Goal: Task Accomplishment & Management: Use online tool/utility

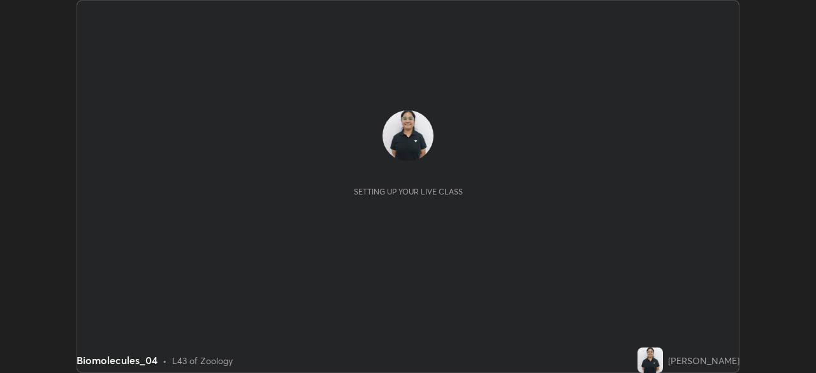
scroll to position [373, 816]
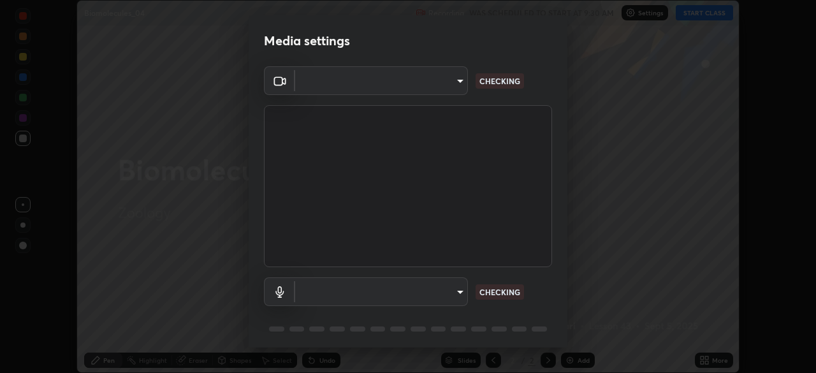
type input "23008043d16b3f933f5d29e9b3769097a1661712bf7e9030f0d00f953f479f19"
type input "ce8bbd661dce354a58a25af5271b3c1bd1d853cc8608d8e3321a5e34fd7f7726"
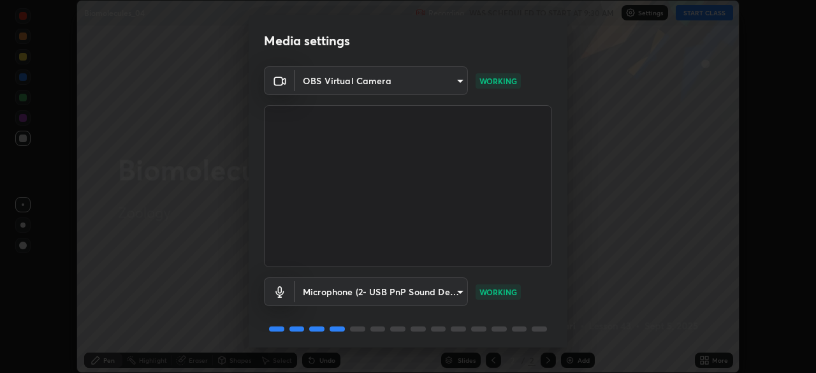
scroll to position [45, 0]
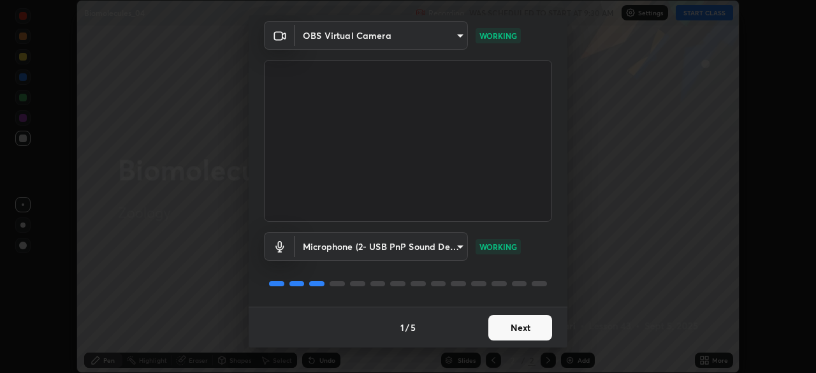
click at [509, 320] on button "Next" at bounding box center [520, 327] width 64 height 25
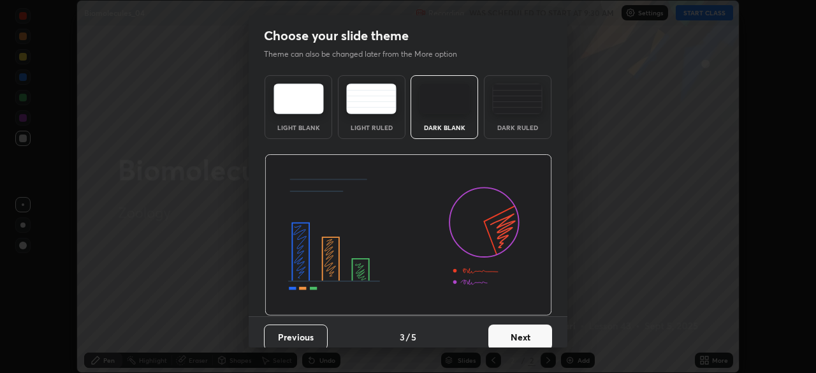
click at [518, 126] on div "Dark Ruled" at bounding box center [517, 127] width 51 height 6
click at [515, 331] on button "Next" at bounding box center [520, 336] width 64 height 25
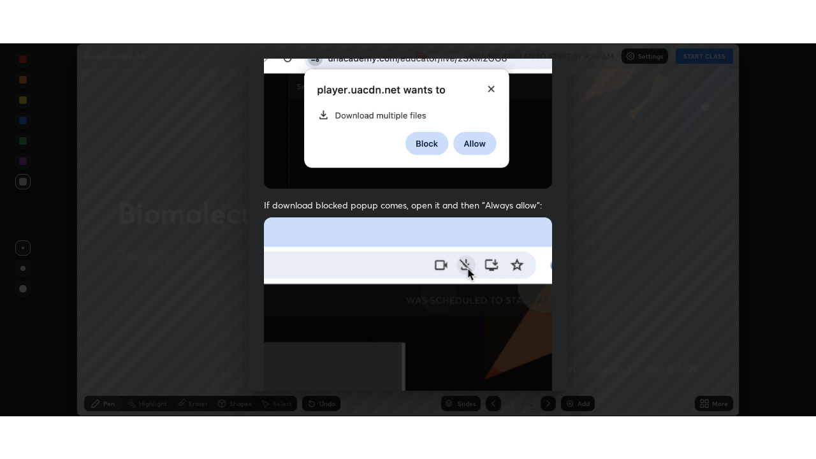
scroll to position [305, 0]
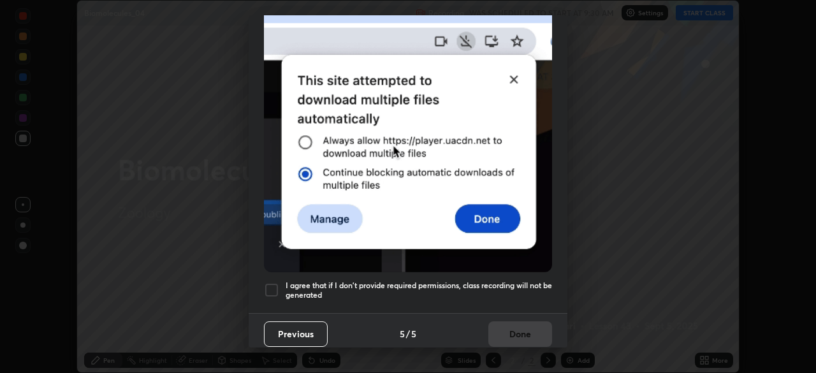
click at [268, 282] on div at bounding box center [271, 289] width 15 height 15
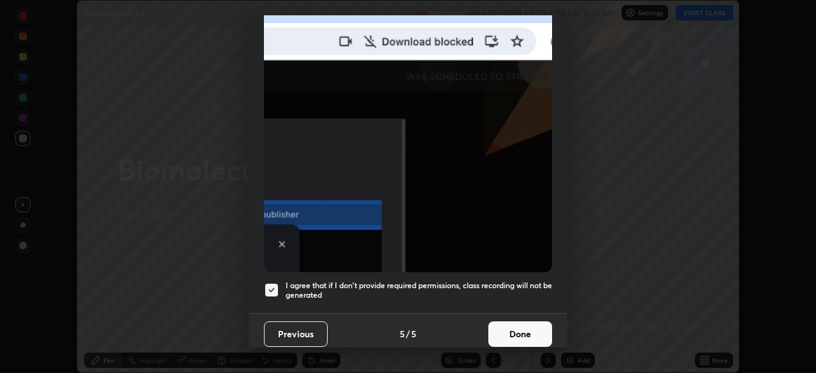
click at [514, 330] on button "Done" at bounding box center [520, 333] width 64 height 25
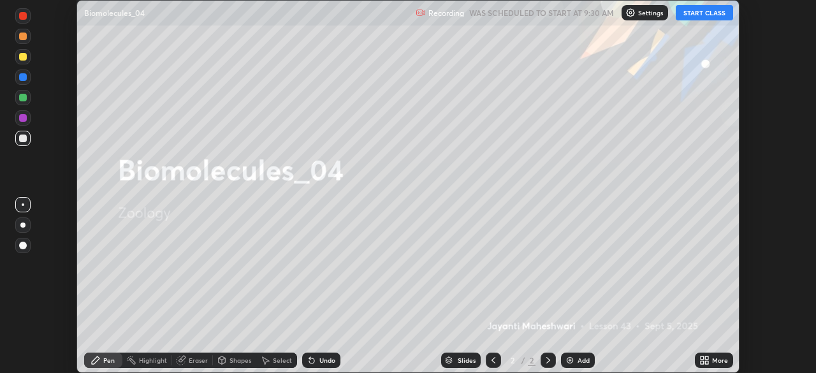
click at [712, 17] on button "START CLASS" at bounding box center [704, 12] width 57 height 15
click at [713, 355] on div "More" at bounding box center [714, 359] width 38 height 15
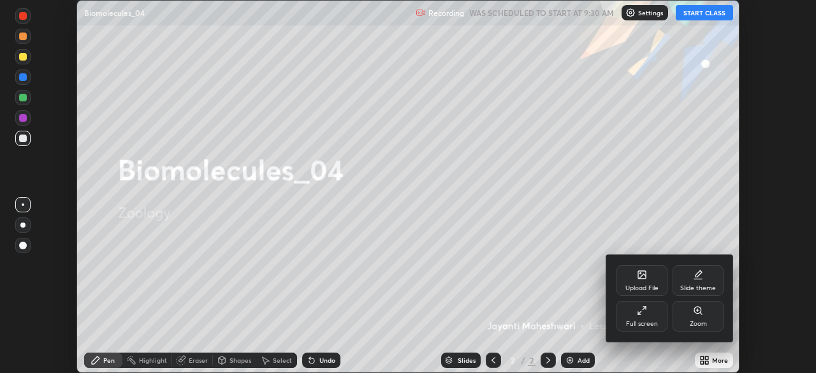
click at [652, 307] on div "Full screen" at bounding box center [641, 316] width 51 height 31
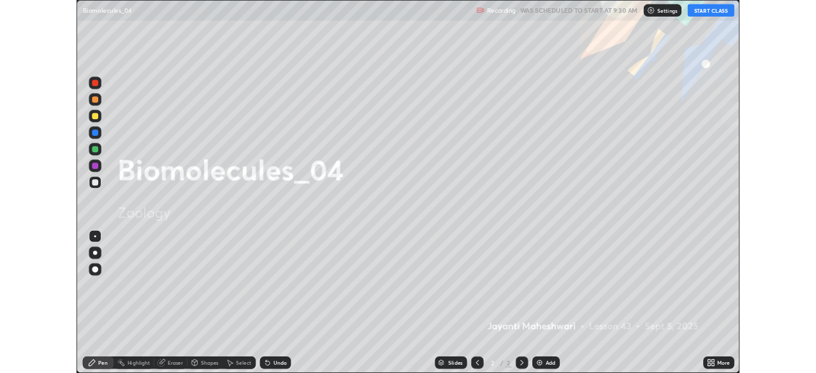
scroll to position [459, 816]
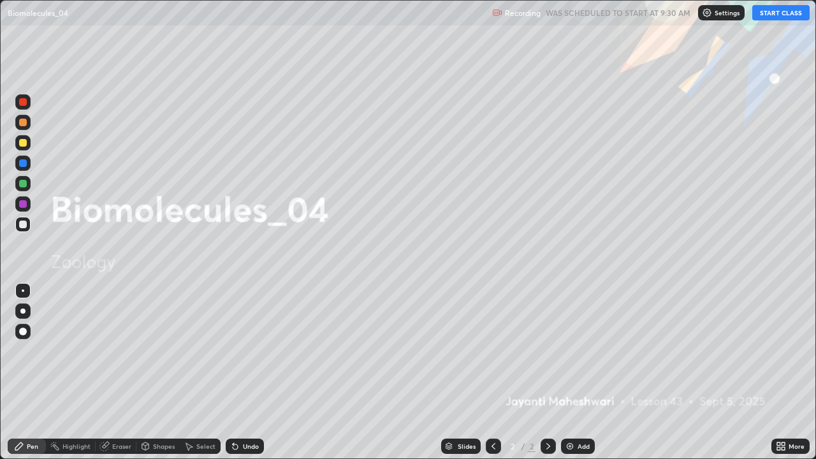
click at [577, 372] on div "Add" at bounding box center [578, 445] width 34 height 15
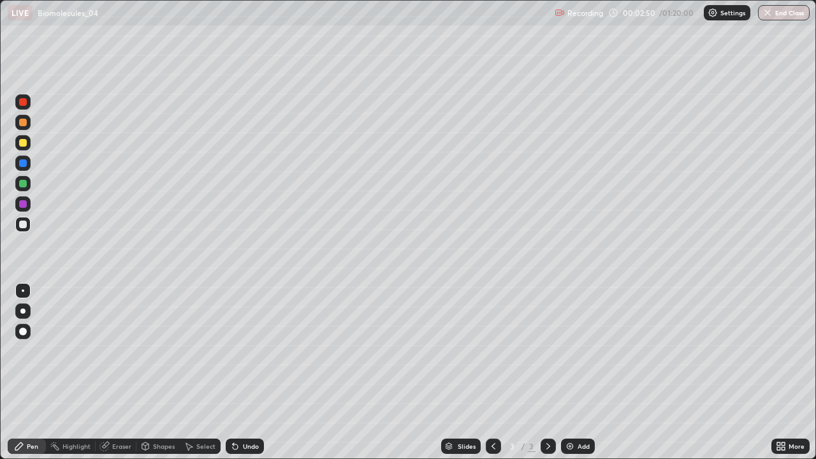
click at [23, 311] on div at bounding box center [22, 310] width 5 height 5
click at [148, 372] on div "Shapes" at bounding box center [157, 445] width 43 height 15
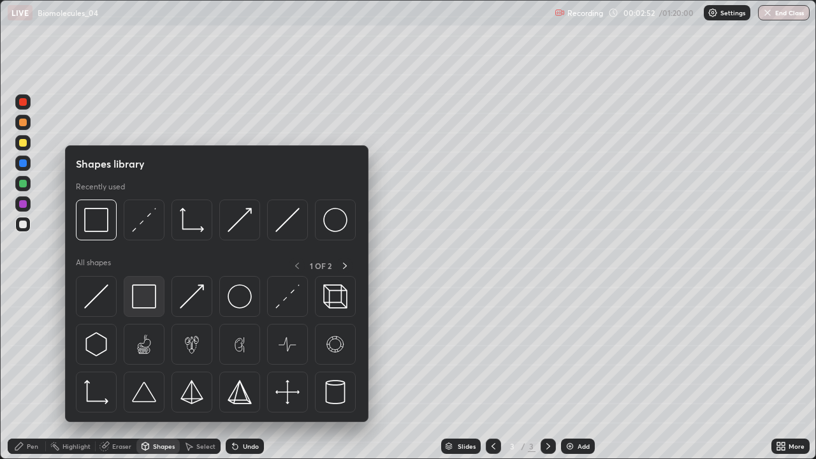
click at [138, 301] on img at bounding box center [144, 296] width 24 height 24
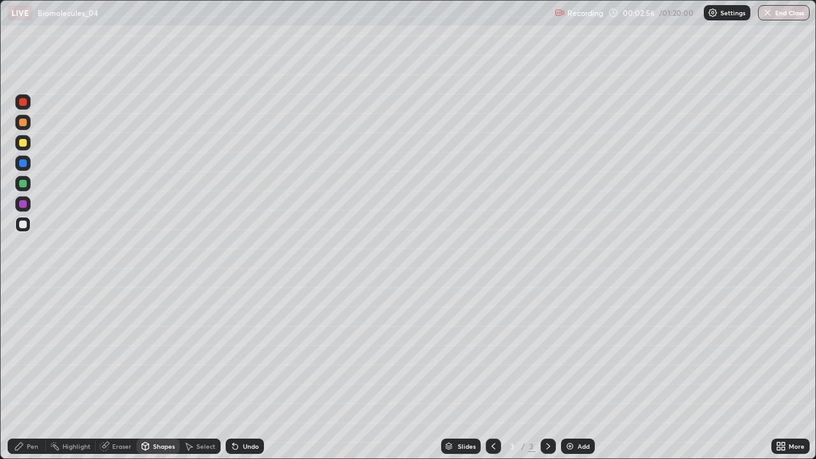
click at [24, 372] on div "Pen" at bounding box center [27, 445] width 38 height 15
click at [27, 189] on div at bounding box center [22, 183] width 15 height 15
click at [23, 143] on div at bounding box center [23, 143] width 8 height 8
click at [24, 184] on div at bounding box center [23, 184] width 8 height 8
click at [24, 224] on div at bounding box center [23, 224] width 8 height 8
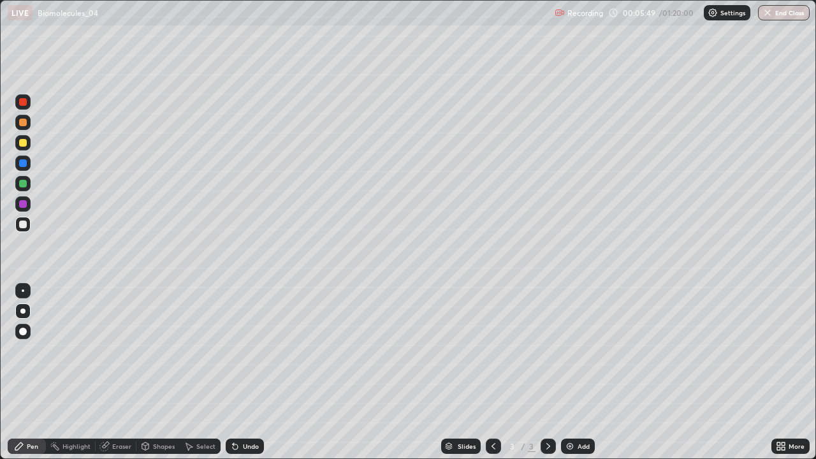
click at [22, 186] on div at bounding box center [23, 184] width 8 height 8
click at [22, 146] on div at bounding box center [23, 143] width 8 height 8
click at [24, 225] on div at bounding box center [23, 224] width 8 height 8
click at [25, 202] on div at bounding box center [23, 204] width 8 height 8
click at [29, 226] on div at bounding box center [22, 224] width 15 height 15
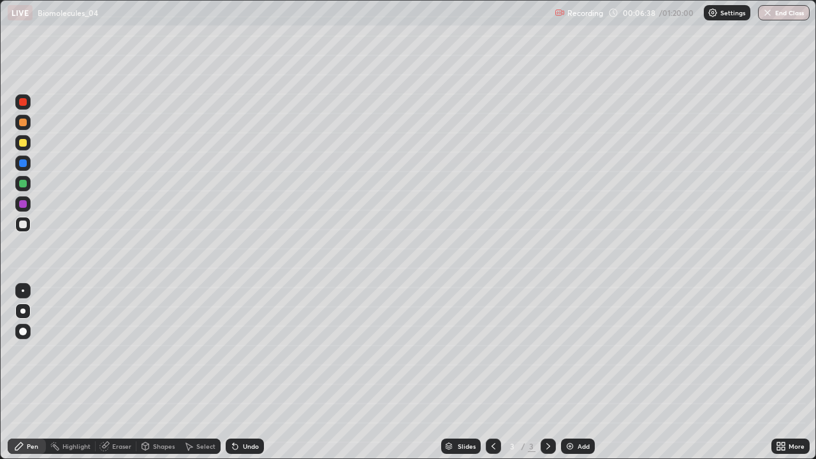
click at [24, 143] on div at bounding box center [23, 143] width 8 height 8
click at [26, 166] on div at bounding box center [22, 162] width 15 height 15
click at [586, 372] on div "Add" at bounding box center [583, 446] width 12 height 6
click at [27, 226] on div at bounding box center [22, 224] width 15 height 15
click at [26, 224] on div at bounding box center [23, 224] width 8 height 8
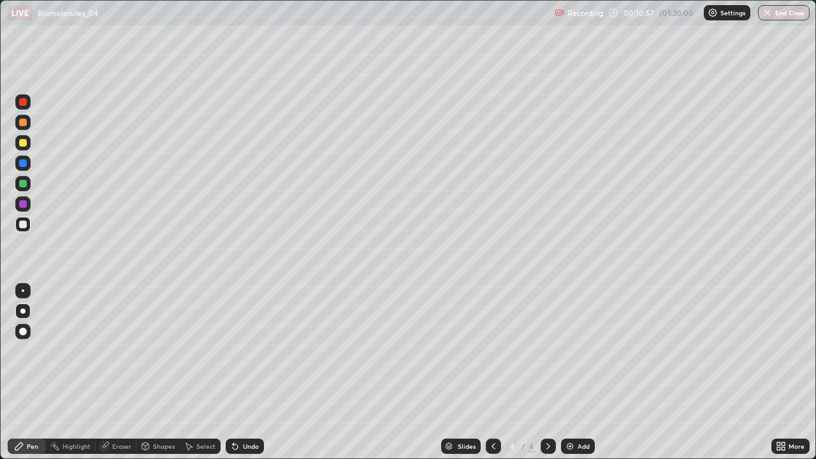
click at [24, 184] on div at bounding box center [23, 184] width 8 height 8
click at [21, 224] on div at bounding box center [23, 224] width 8 height 8
click at [110, 372] on div "Eraser" at bounding box center [116, 445] width 41 height 15
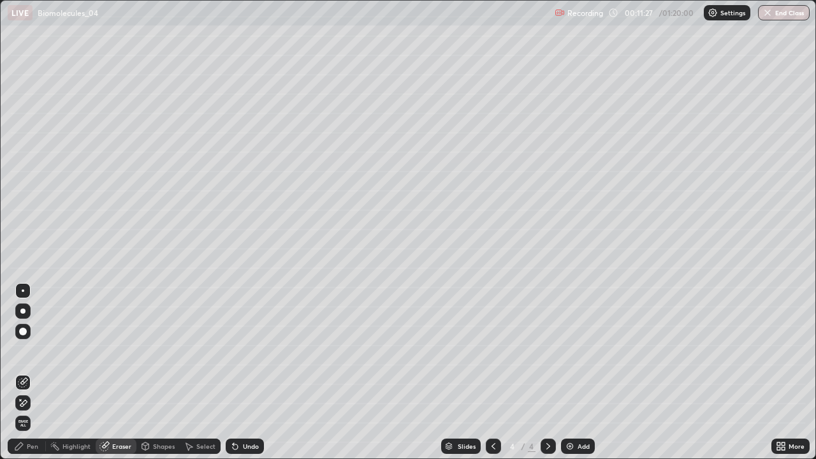
click at [23, 372] on icon at bounding box center [23, 403] width 7 height 6
click at [25, 372] on div "Pen" at bounding box center [27, 445] width 38 height 15
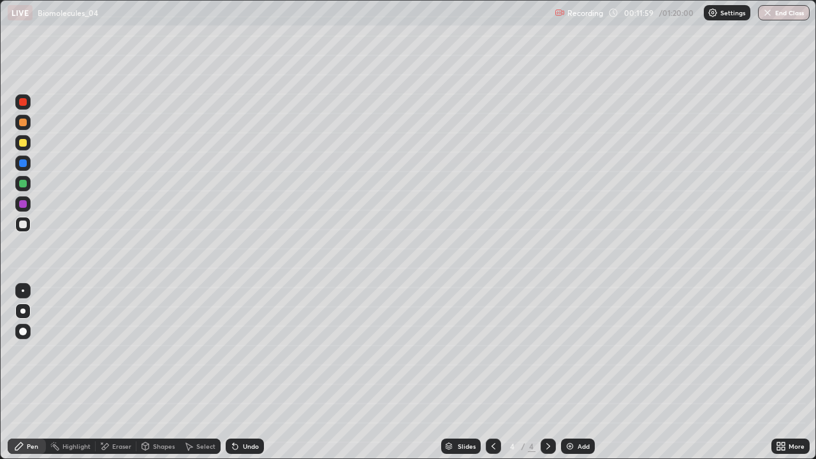
click at [113, 372] on div "Eraser" at bounding box center [121, 446] width 19 height 6
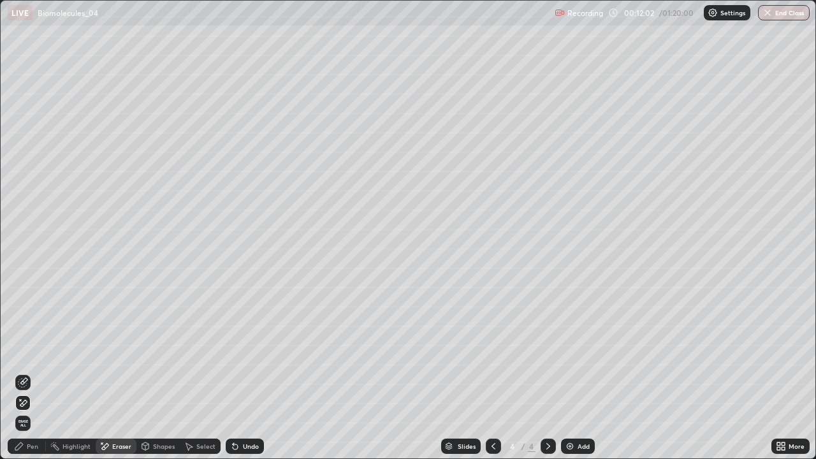
click at [30, 372] on div "Pen" at bounding box center [32, 446] width 11 height 6
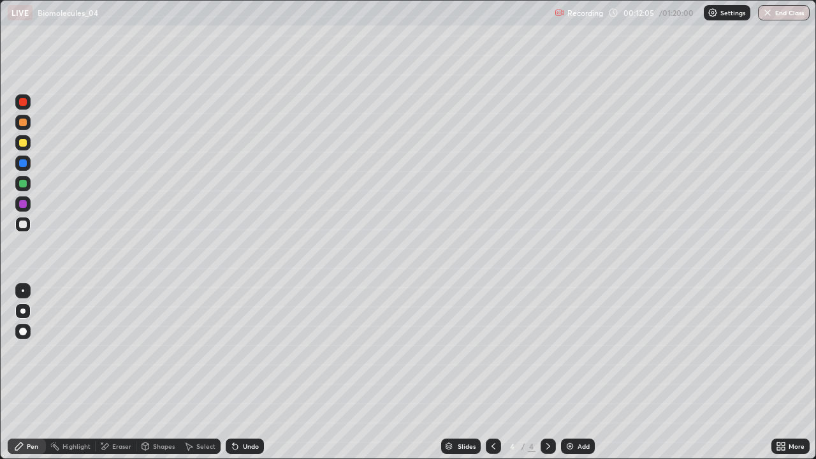
click at [24, 164] on div at bounding box center [23, 163] width 8 height 8
click at [105, 372] on icon at bounding box center [105, 446] width 7 height 6
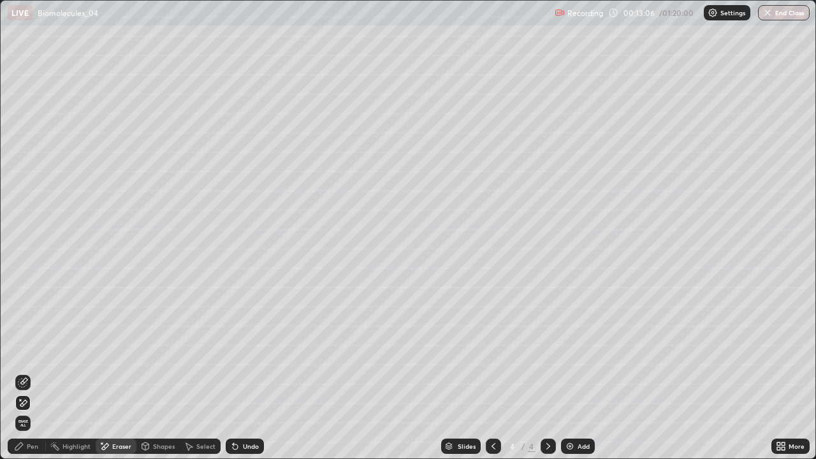
click at [27, 372] on div "Pen" at bounding box center [32, 446] width 11 height 6
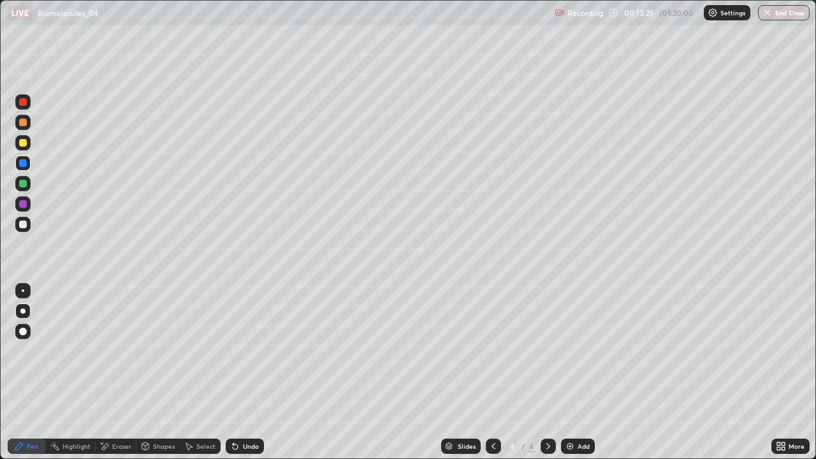
click at [23, 185] on div at bounding box center [23, 184] width 8 height 8
click at [238, 372] on div "Undo" at bounding box center [245, 445] width 38 height 15
click at [575, 372] on div "Add" at bounding box center [578, 445] width 34 height 15
click at [24, 144] on div at bounding box center [23, 143] width 8 height 8
click at [25, 225] on div at bounding box center [23, 224] width 8 height 8
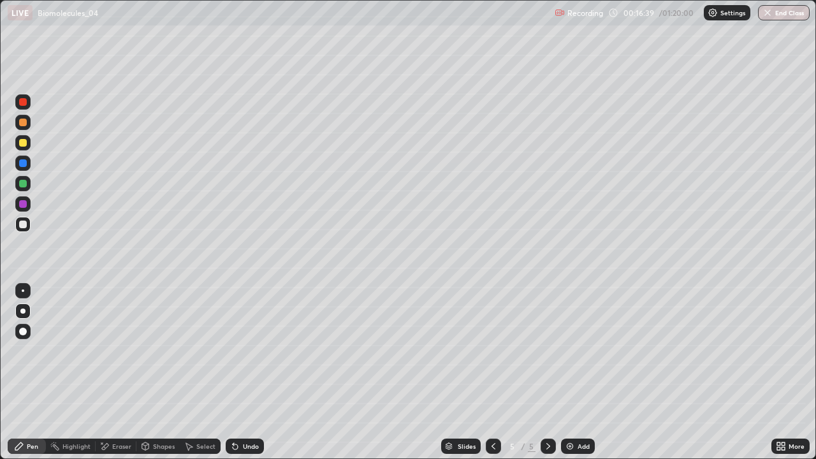
click at [23, 184] on div at bounding box center [23, 184] width 8 height 8
click at [106, 372] on icon at bounding box center [105, 446] width 7 height 6
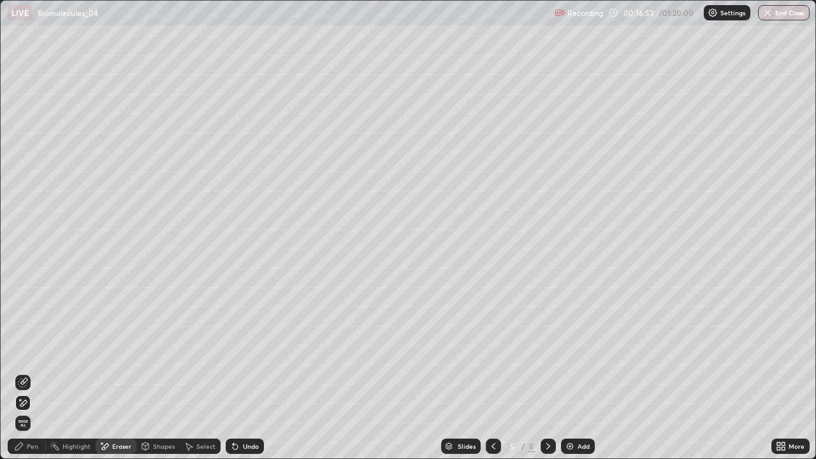
click at [17, 372] on div at bounding box center [22, 382] width 15 height 15
click at [33, 372] on div "Pen" at bounding box center [32, 446] width 11 height 6
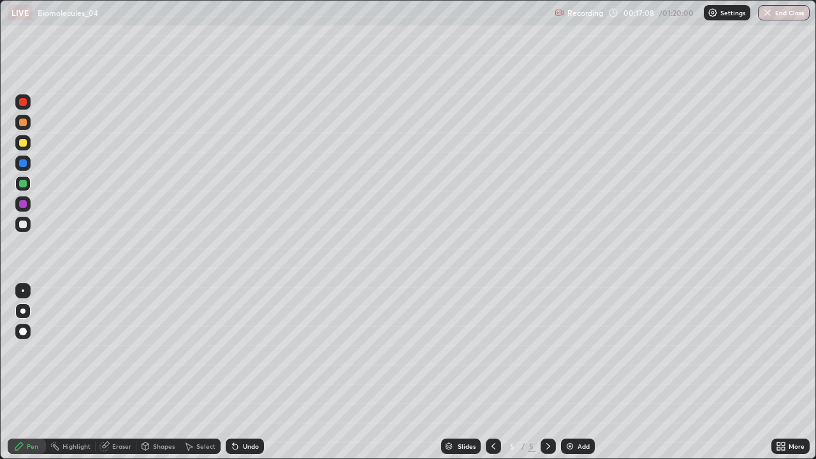
click at [108, 372] on icon at bounding box center [104, 446] width 10 height 10
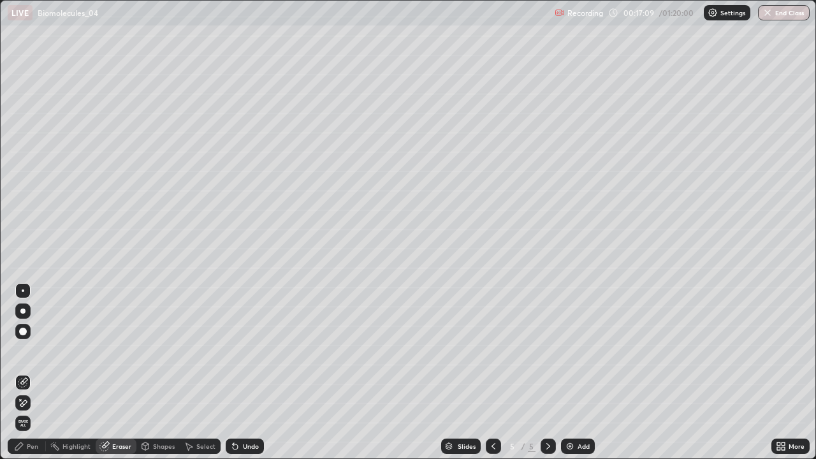
click at [21, 372] on icon at bounding box center [23, 403] width 10 height 11
click at [27, 372] on div "Pen" at bounding box center [27, 445] width 38 height 15
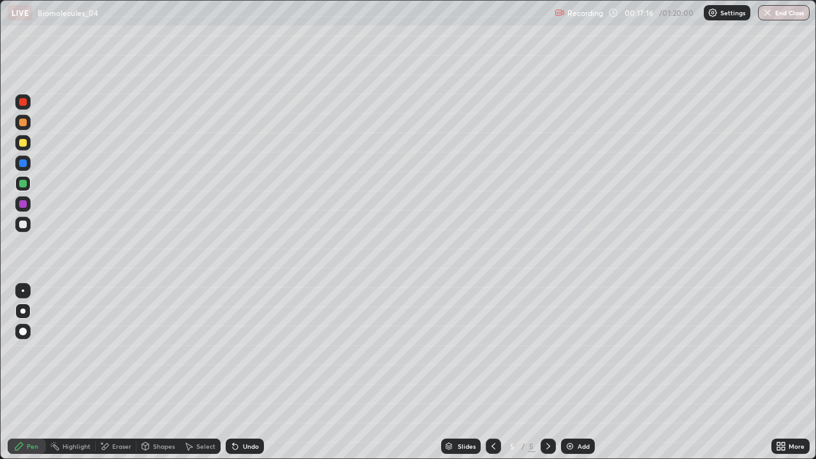
click at [23, 225] on div at bounding box center [23, 224] width 8 height 8
click at [20, 191] on div at bounding box center [22, 183] width 15 height 15
click at [23, 223] on div at bounding box center [23, 224] width 8 height 8
click at [0, 372] on div "Setting up your live class" at bounding box center [408, 229] width 816 height 459
click at [238, 372] on div "Undo" at bounding box center [245, 445] width 38 height 15
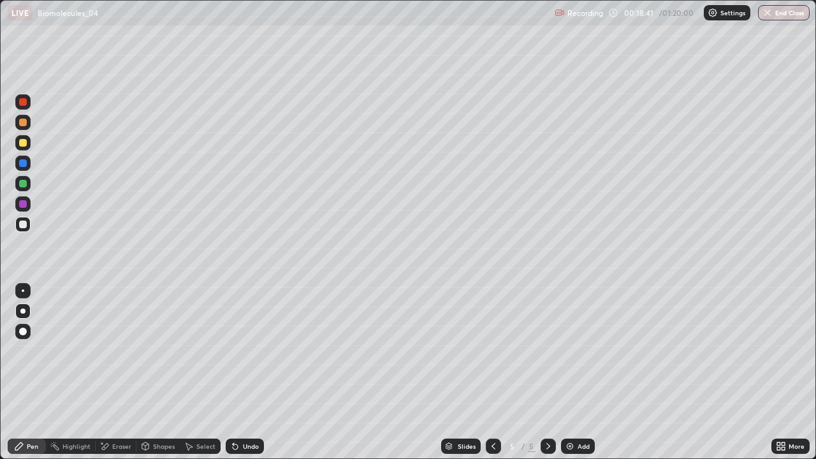
click at [111, 372] on div "Eraser" at bounding box center [116, 445] width 41 height 15
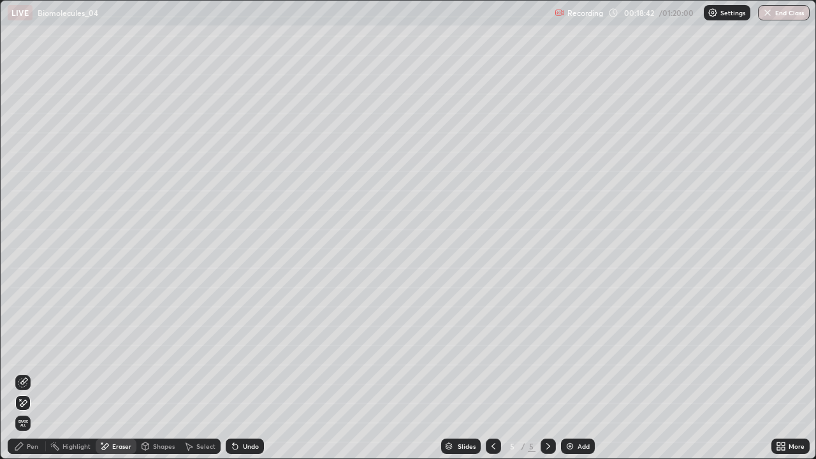
click at [27, 372] on div "Pen" at bounding box center [32, 446] width 11 height 6
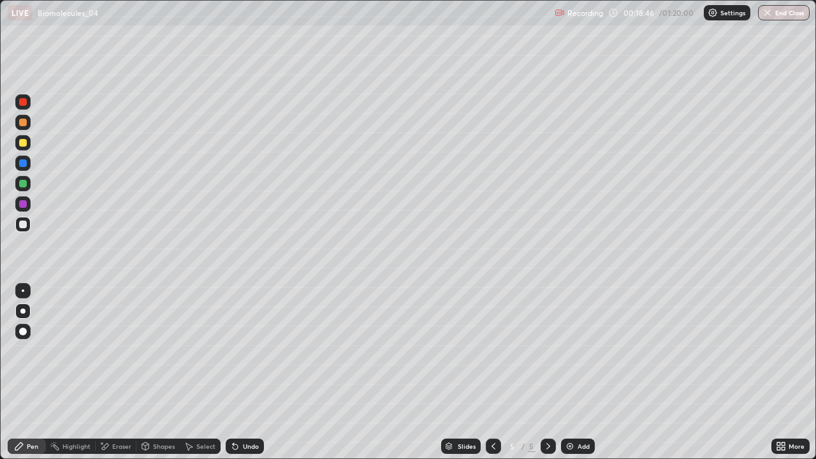
click at [572, 372] on div "Add" at bounding box center [578, 445] width 34 height 15
click at [161, 372] on div "Shapes" at bounding box center [164, 446] width 22 height 6
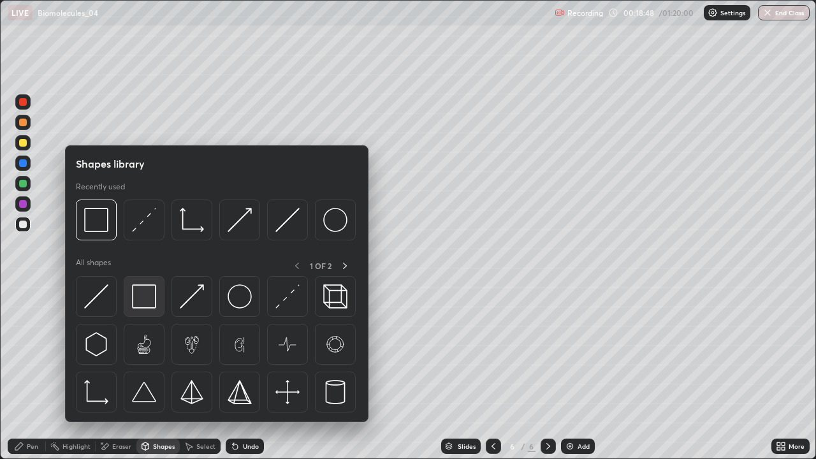
click at [135, 300] on img at bounding box center [144, 296] width 24 height 24
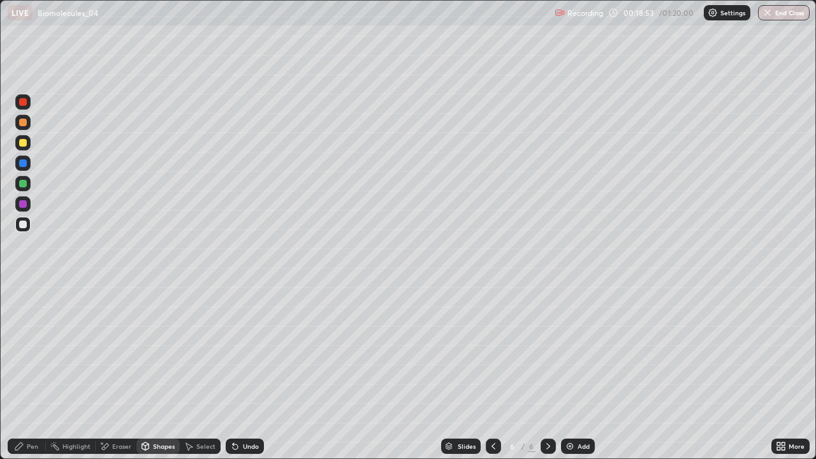
click at [24, 372] on div "Pen" at bounding box center [27, 445] width 38 height 15
click at [567, 372] on img at bounding box center [570, 446] width 10 height 10
click at [24, 224] on div at bounding box center [23, 224] width 8 height 8
click at [22, 185] on div at bounding box center [23, 184] width 8 height 8
click at [23, 205] on div at bounding box center [23, 204] width 8 height 8
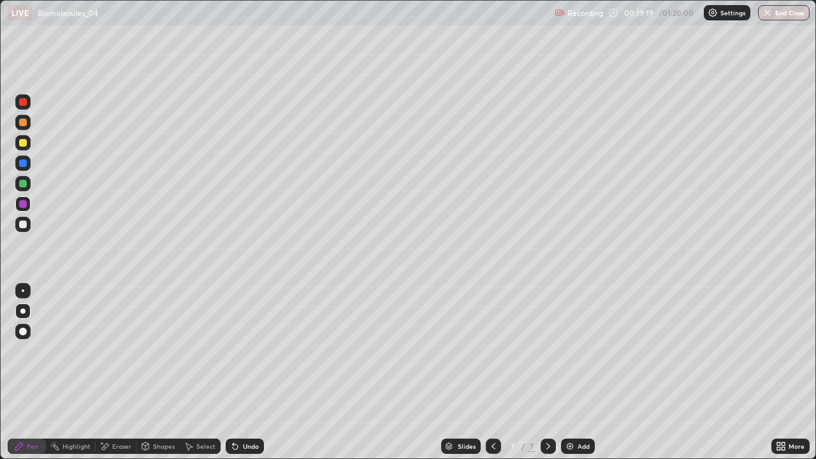
click at [27, 183] on div at bounding box center [22, 183] width 15 height 15
click at [22, 221] on div at bounding box center [23, 224] width 8 height 8
click at [24, 203] on div at bounding box center [23, 204] width 8 height 8
click at [106, 372] on icon at bounding box center [105, 446] width 7 height 6
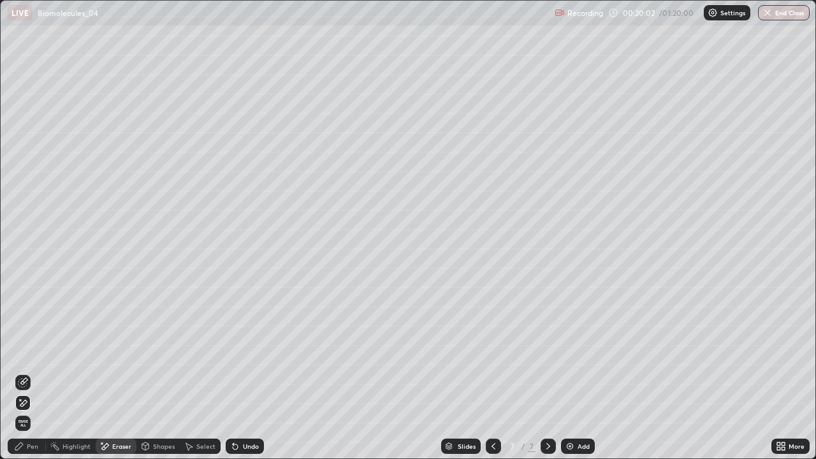
click at [22, 372] on icon at bounding box center [19, 446] width 10 height 10
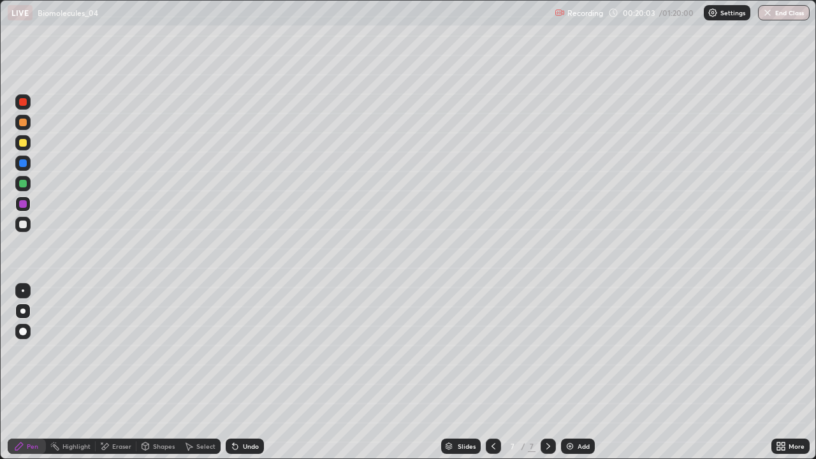
click at [26, 183] on div at bounding box center [23, 184] width 8 height 8
click at [22, 226] on div at bounding box center [23, 224] width 8 height 8
click at [244, 372] on div "Undo" at bounding box center [251, 446] width 16 height 6
click at [243, 372] on div "Undo" at bounding box center [251, 446] width 16 height 6
click at [244, 372] on div "Undo" at bounding box center [251, 446] width 16 height 6
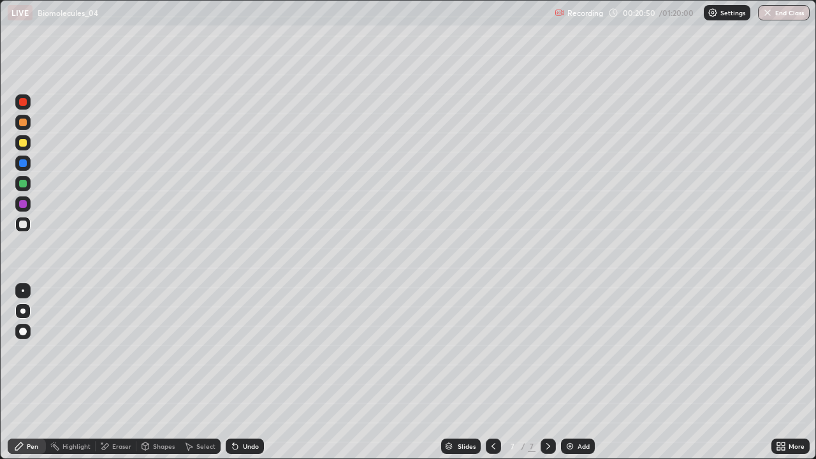
click at [246, 372] on div "Undo" at bounding box center [251, 446] width 16 height 6
click at [247, 372] on div "Undo" at bounding box center [251, 446] width 16 height 6
click at [238, 372] on div "Undo" at bounding box center [245, 445] width 38 height 15
click at [243, 372] on div "Undo" at bounding box center [251, 446] width 16 height 6
click at [244, 372] on div "Undo" at bounding box center [245, 445] width 38 height 15
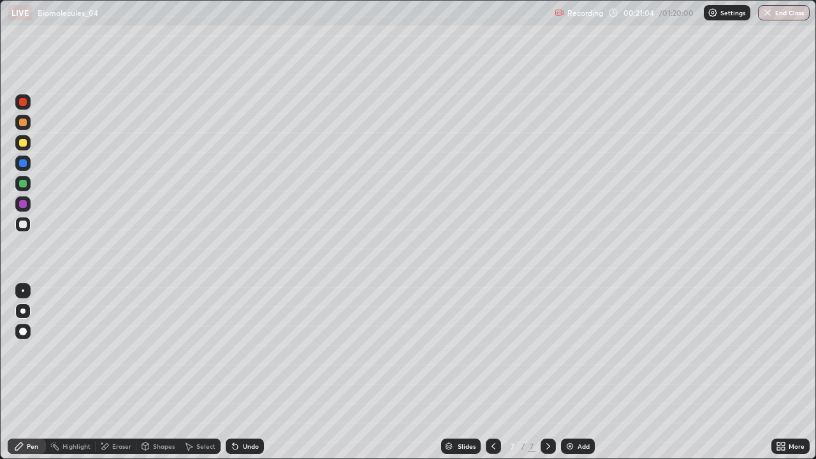
click at [243, 372] on div "Undo" at bounding box center [251, 446] width 16 height 6
click at [244, 372] on div "Undo" at bounding box center [251, 446] width 16 height 6
click at [243, 372] on div "Undo" at bounding box center [251, 446] width 16 height 6
click at [244, 372] on div "Undo" at bounding box center [251, 446] width 16 height 6
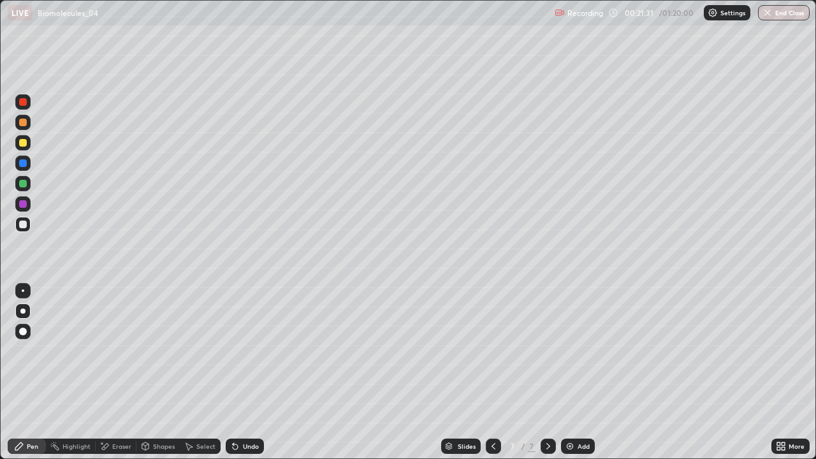
click at [154, 372] on div "Shapes" at bounding box center [164, 446] width 22 height 6
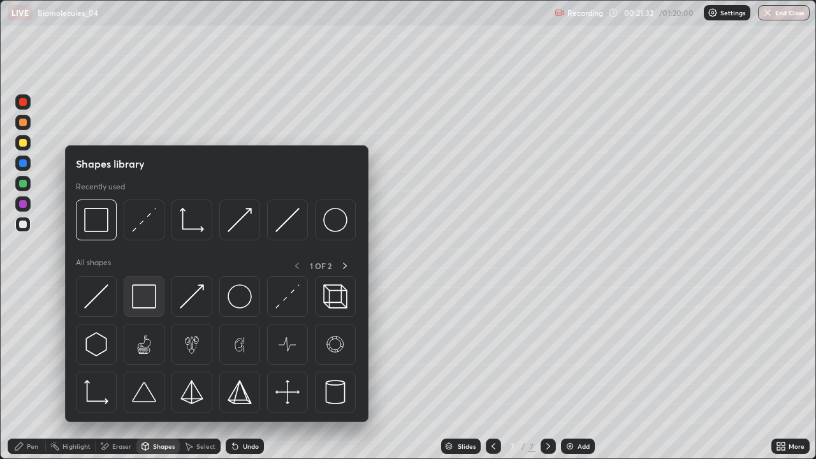
click at [141, 301] on img at bounding box center [144, 296] width 24 height 24
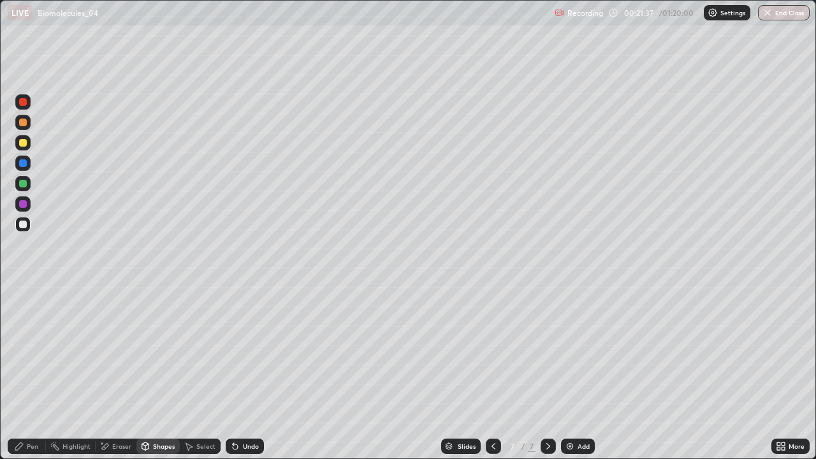
click at [492, 372] on icon at bounding box center [493, 446] width 10 height 10
click at [493, 372] on icon at bounding box center [493, 446] width 4 height 6
click at [24, 184] on div at bounding box center [23, 184] width 8 height 8
click at [17, 372] on icon at bounding box center [19, 446] width 8 height 8
click at [24, 227] on div at bounding box center [23, 224] width 8 height 8
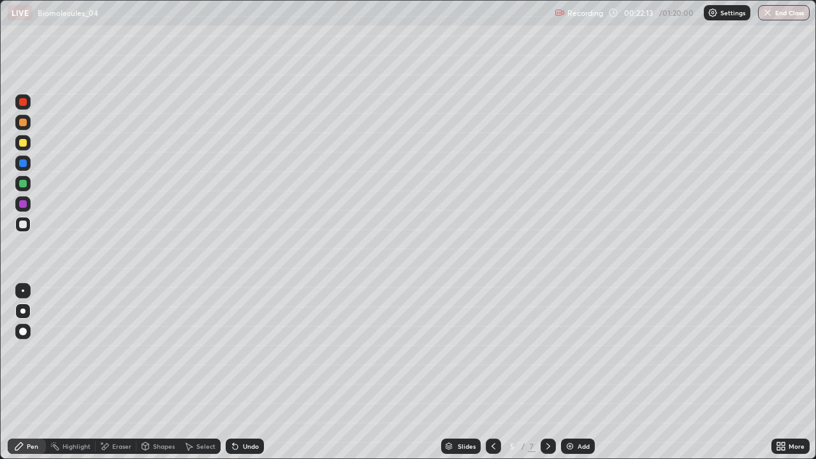
click at [541, 372] on div at bounding box center [547, 445] width 15 height 15
click at [19, 146] on div at bounding box center [22, 142] width 15 height 15
click at [24, 226] on div at bounding box center [23, 224] width 8 height 8
click at [153, 372] on div "Shapes" at bounding box center [164, 446] width 22 height 6
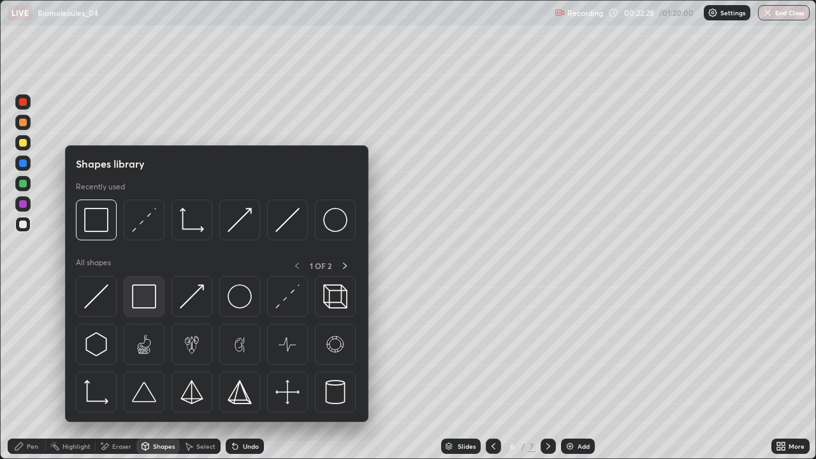
click at [145, 285] on img at bounding box center [144, 296] width 24 height 24
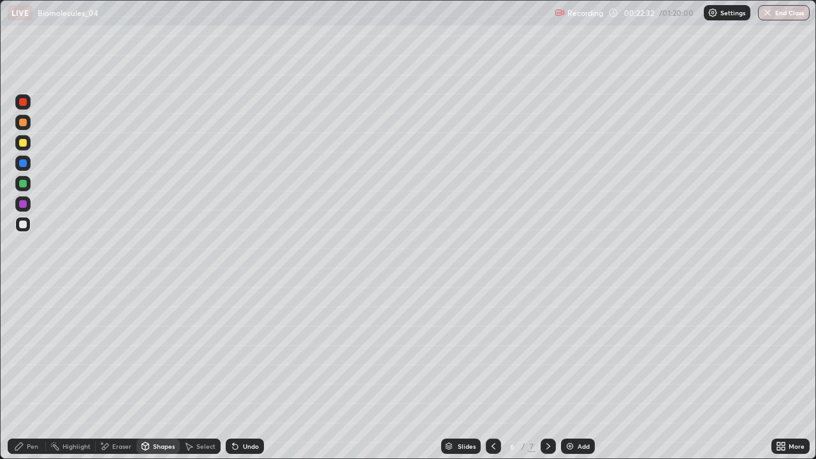
click at [24, 185] on div at bounding box center [23, 184] width 8 height 8
click at [28, 372] on div "Pen" at bounding box center [32, 446] width 11 height 6
click at [23, 123] on div at bounding box center [23, 123] width 8 height 8
click at [28, 228] on div at bounding box center [22, 224] width 15 height 15
click at [574, 372] on div "Add" at bounding box center [578, 445] width 34 height 15
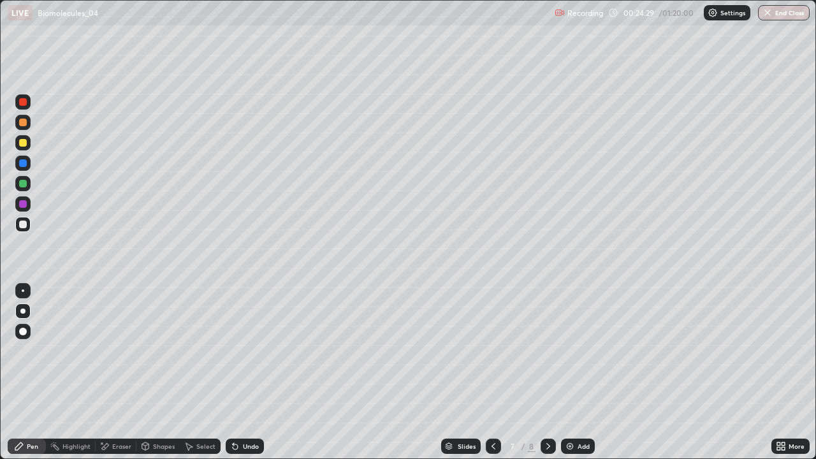
click at [24, 184] on div at bounding box center [23, 184] width 8 height 8
click at [23, 123] on div at bounding box center [23, 123] width 8 height 8
click at [25, 145] on div at bounding box center [23, 143] width 8 height 8
click at [250, 372] on div "Undo" at bounding box center [251, 446] width 16 height 6
click at [22, 183] on div at bounding box center [23, 184] width 8 height 8
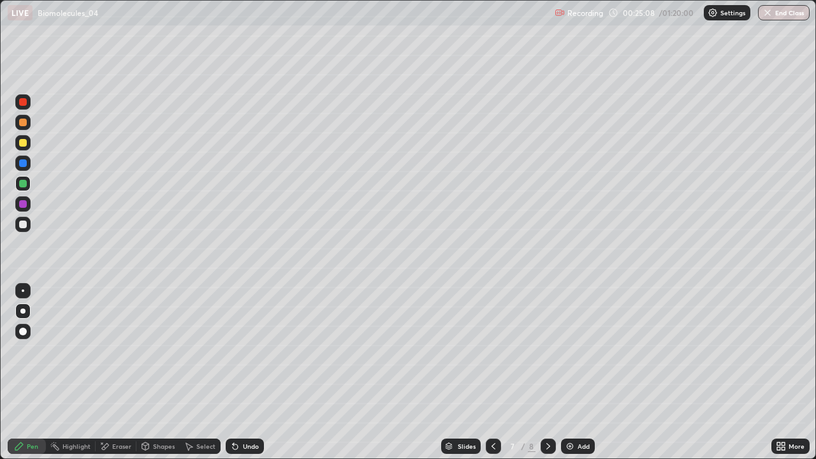
click at [24, 144] on div at bounding box center [23, 143] width 8 height 8
click at [20, 187] on div at bounding box center [23, 184] width 8 height 8
click at [24, 203] on div at bounding box center [23, 204] width 8 height 8
click at [22, 188] on div at bounding box center [22, 183] width 15 height 15
click at [26, 224] on div at bounding box center [23, 224] width 8 height 8
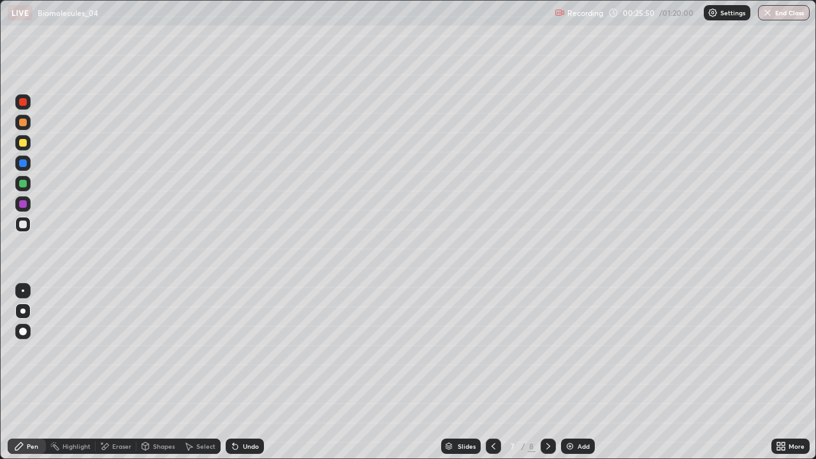
click at [147, 372] on icon at bounding box center [145, 445] width 7 height 2
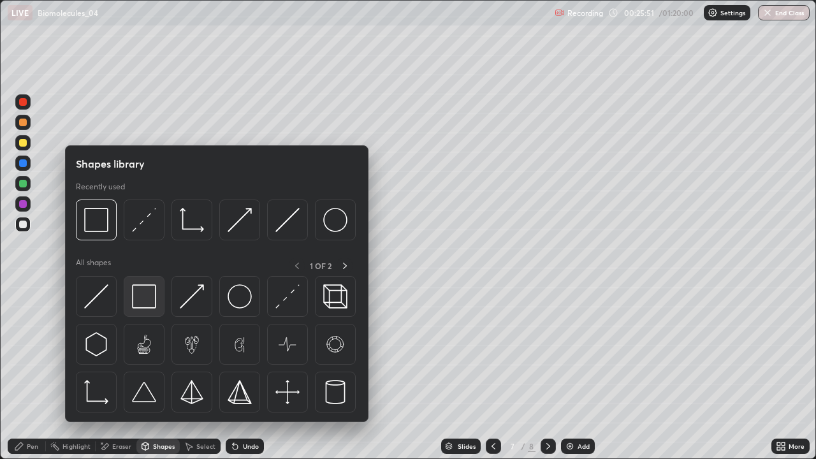
click at [138, 299] on img at bounding box center [144, 296] width 24 height 24
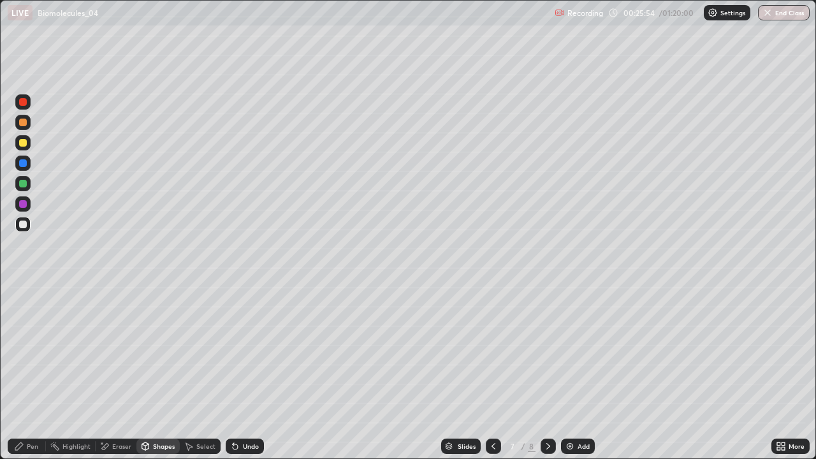
click at [26, 372] on div "Pen" at bounding box center [27, 445] width 38 height 15
click at [24, 184] on div at bounding box center [23, 184] width 8 height 8
click at [30, 207] on div at bounding box center [22, 203] width 15 height 15
click at [24, 228] on div at bounding box center [23, 224] width 8 height 8
click at [165, 372] on div "Shapes" at bounding box center [164, 446] width 22 height 6
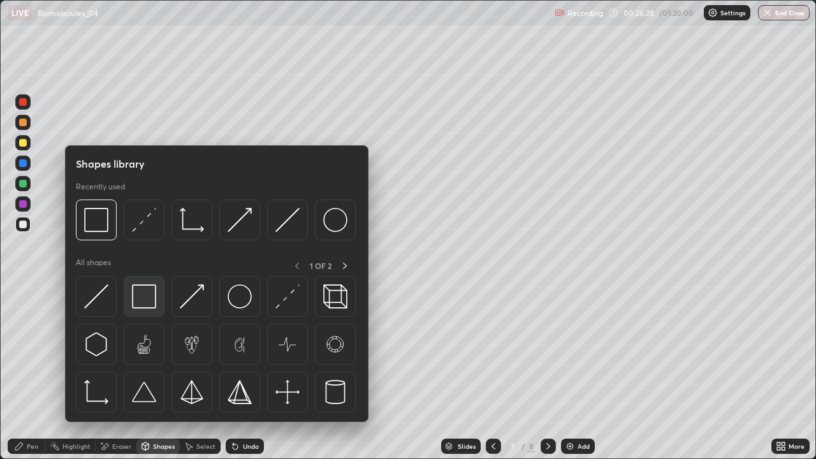
click at [147, 298] on img at bounding box center [144, 296] width 24 height 24
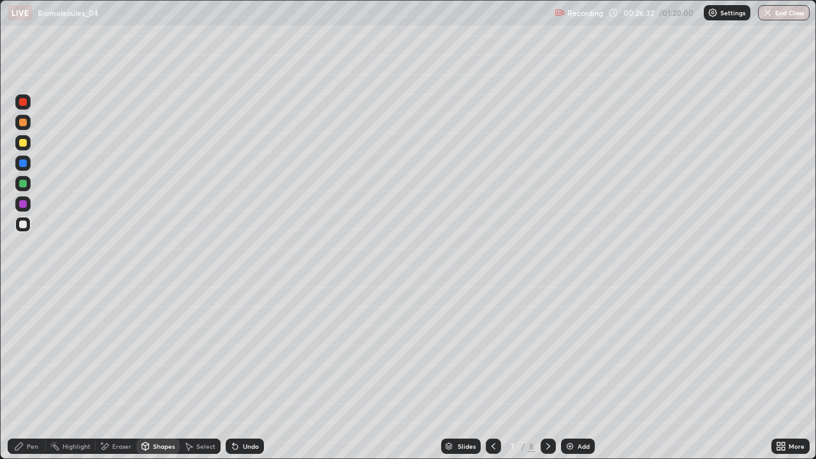
click at [22, 372] on icon at bounding box center [19, 446] width 10 height 10
click at [26, 101] on div at bounding box center [23, 102] width 8 height 8
click at [24, 127] on div at bounding box center [22, 122] width 15 height 15
click at [114, 372] on div "Eraser" at bounding box center [121, 446] width 19 height 6
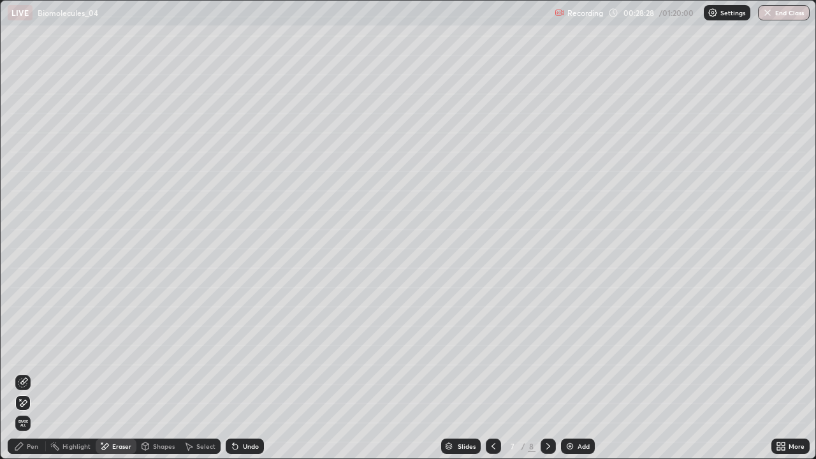
click at [34, 372] on div "Pen" at bounding box center [27, 445] width 38 height 15
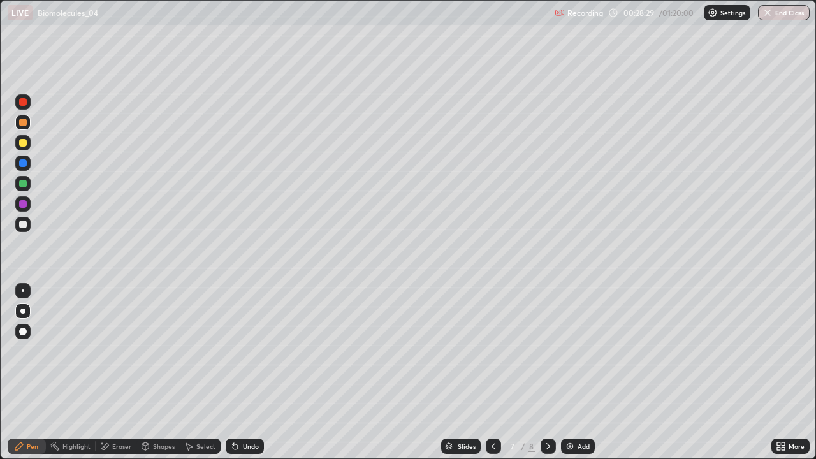
click at [24, 201] on div at bounding box center [23, 204] width 8 height 8
click at [23, 225] on div at bounding box center [23, 224] width 8 height 8
click at [28, 106] on div at bounding box center [22, 101] width 15 height 15
click at [25, 226] on div at bounding box center [23, 224] width 8 height 8
click at [492, 372] on icon at bounding box center [493, 446] width 10 height 10
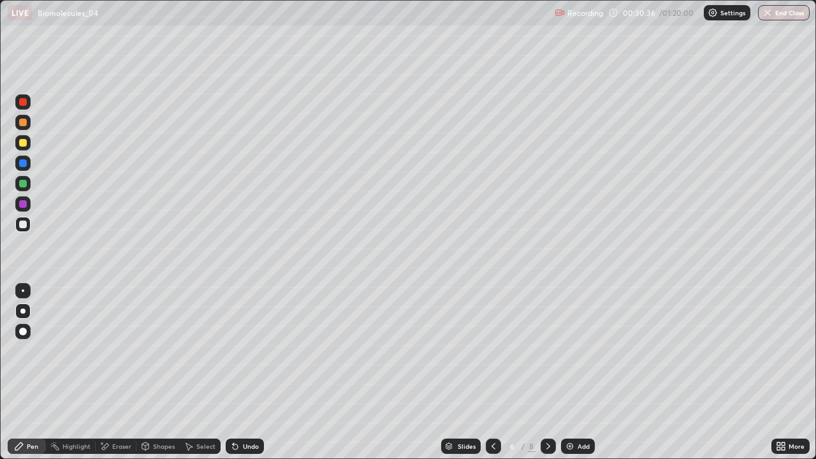
click at [22, 145] on div at bounding box center [23, 143] width 8 height 8
click at [241, 372] on div "Undo" at bounding box center [245, 445] width 38 height 15
click at [244, 372] on div "Undo" at bounding box center [251, 446] width 16 height 6
click at [246, 372] on div "Undo" at bounding box center [245, 445] width 38 height 15
click at [245, 372] on div "Undo" at bounding box center [245, 445] width 38 height 15
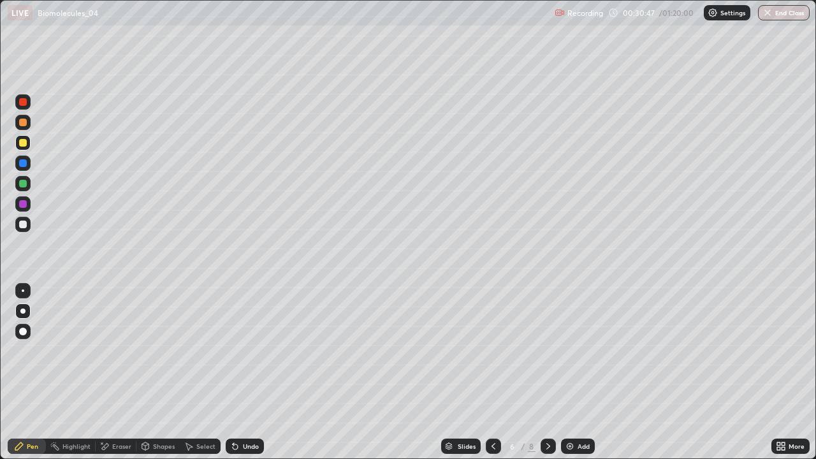
click at [246, 372] on div "Undo" at bounding box center [245, 445] width 38 height 15
click at [243, 372] on div "Undo" at bounding box center [245, 445] width 38 height 15
click at [24, 183] on div at bounding box center [23, 184] width 8 height 8
click at [24, 226] on div at bounding box center [23, 224] width 8 height 8
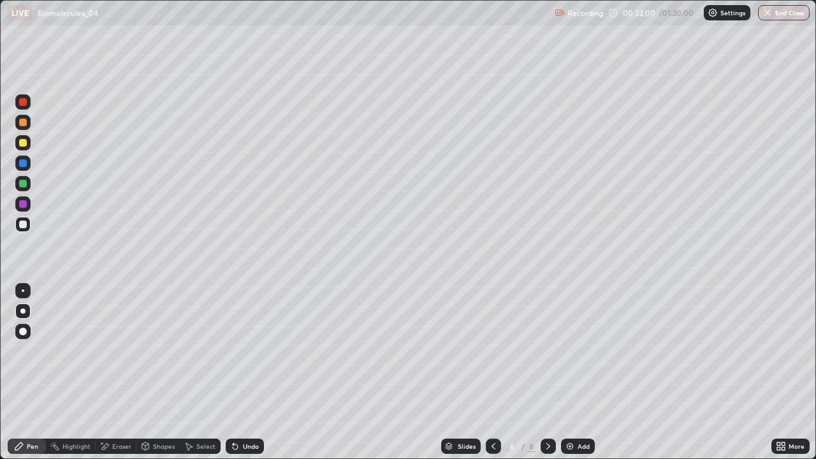
click at [491, 372] on icon at bounding box center [493, 446] width 10 height 10
click at [24, 185] on div at bounding box center [23, 184] width 8 height 8
click at [545, 372] on icon at bounding box center [548, 446] width 10 height 10
click at [25, 148] on div at bounding box center [22, 142] width 15 height 15
click at [25, 185] on div at bounding box center [23, 184] width 8 height 8
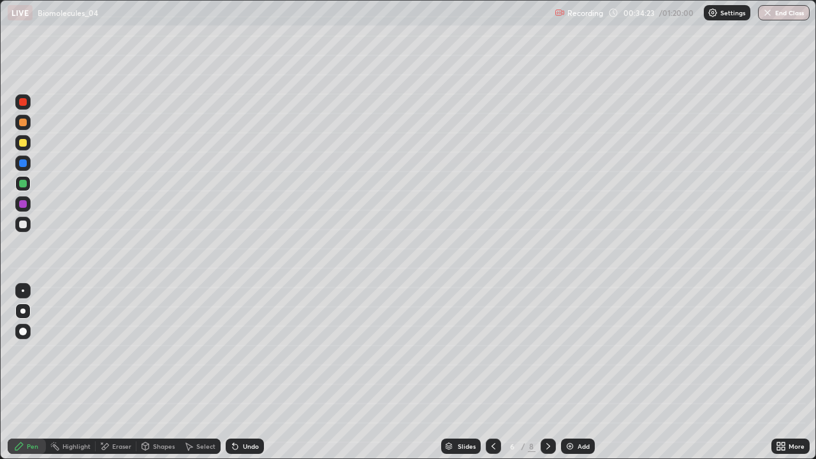
click at [27, 224] on div at bounding box center [22, 224] width 15 height 15
click at [547, 372] on icon at bounding box center [548, 446] width 4 height 6
click at [23, 184] on div at bounding box center [23, 184] width 8 height 8
click at [577, 372] on div "Add" at bounding box center [583, 446] width 12 height 6
click at [24, 145] on div at bounding box center [23, 143] width 8 height 8
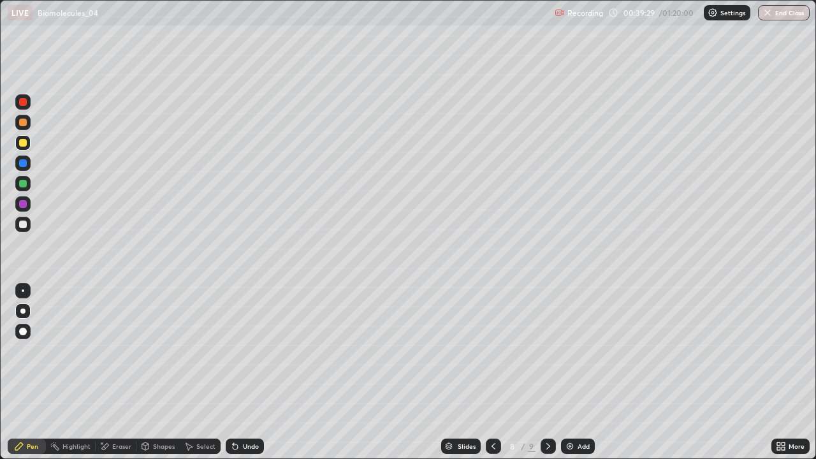
click at [24, 122] on div at bounding box center [23, 123] width 8 height 8
click at [19, 224] on div at bounding box center [23, 224] width 8 height 8
click at [23, 184] on div at bounding box center [23, 184] width 8 height 8
click at [24, 225] on div at bounding box center [23, 224] width 8 height 8
click at [24, 201] on div at bounding box center [23, 204] width 8 height 8
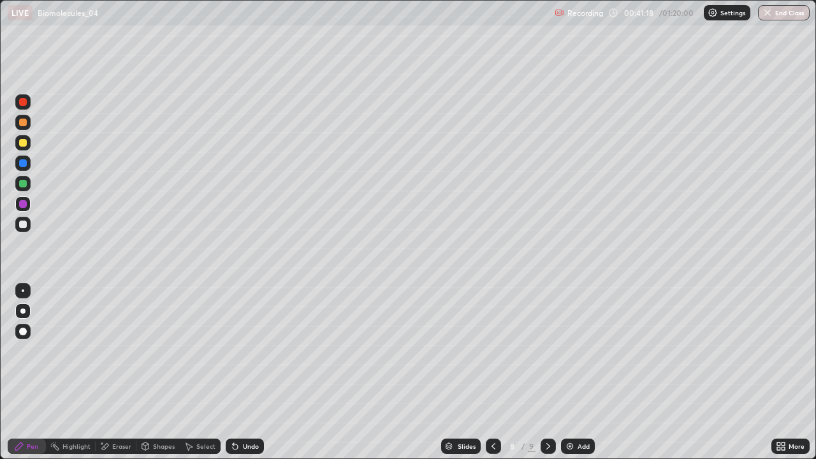
click at [23, 225] on div at bounding box center [23, 224] width 8 height 8
click at [22, 185] on div at bounding box center [23, 184] width 8 height 8
click at [210, 372] on div "Select" at bounding box center [205, 446] width 19 height 6
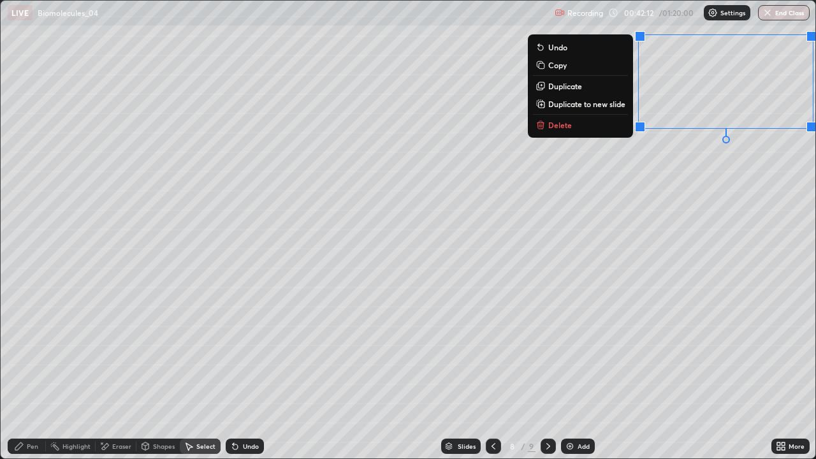
click at [396, 166] on div "0 ° Undo Copy Duplicate Duplicate to new slide Delete" at bounding box center [408, 230] width 814 height 458
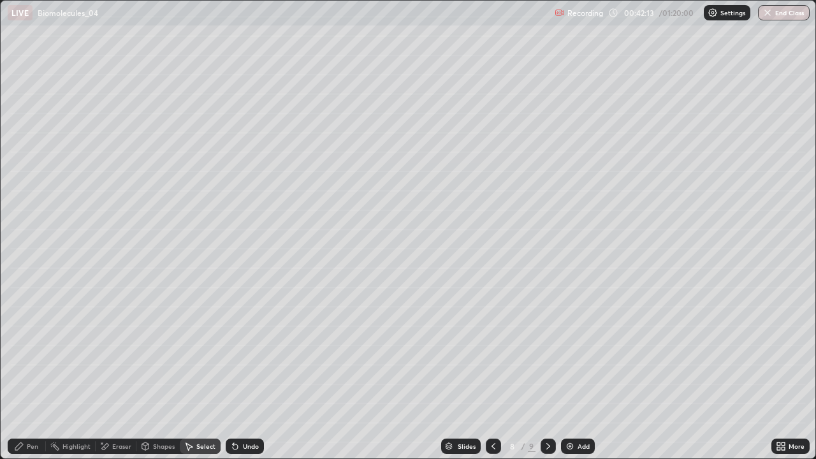
click at [23, 372] on div "Pen" at bounding box center [27, 445] width 38 height 15
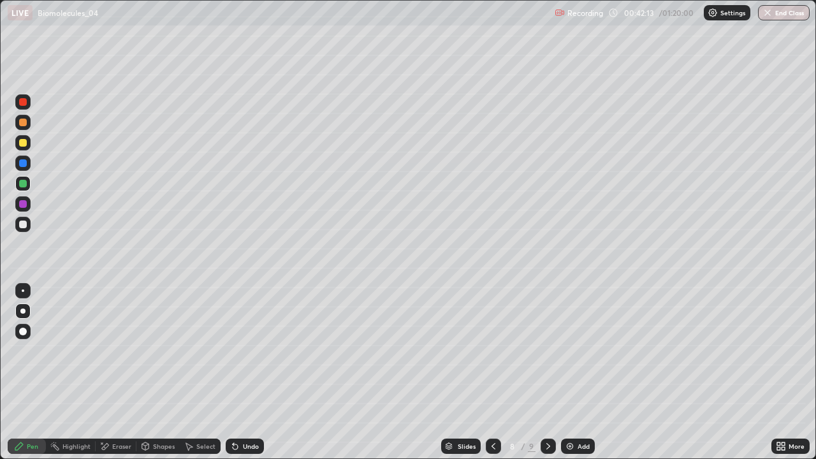
click at [23, 221] on div at bounding box center [23, 224] width 8 height 8
click at [245, 372] on div "Undo" at bounding box center [245, 445] width 38 height 15
click at [252, 372] on div "Undo" at bounding box center [245, 445] width 38 height 15
click at [243, 372] on div "Undo" at bounding box center [251, 446] width 16 height 6
click at [240, 372] on div "Undo" at bounding box center [245, 445] width 38 height 15
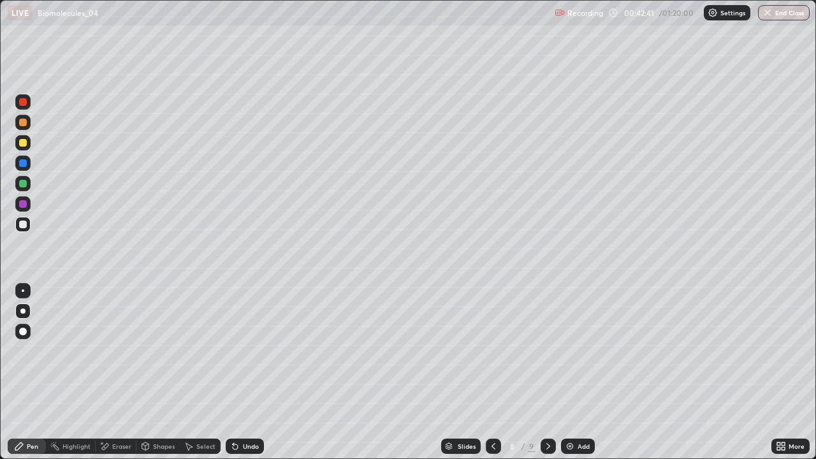
click at [239, 372] on div "Undo" at bounding box center [245, 445] width 38 height 15
click at [238, 372] on div "Undo" at bounding box center [245, 445] width 38 height 15
click at [245, 372] on div "Undo" at bounding box center [251, 446] width 16 height 6
click at [161, 372] on div "Shapes" at bounding box center [157, 445] width 43 height 15
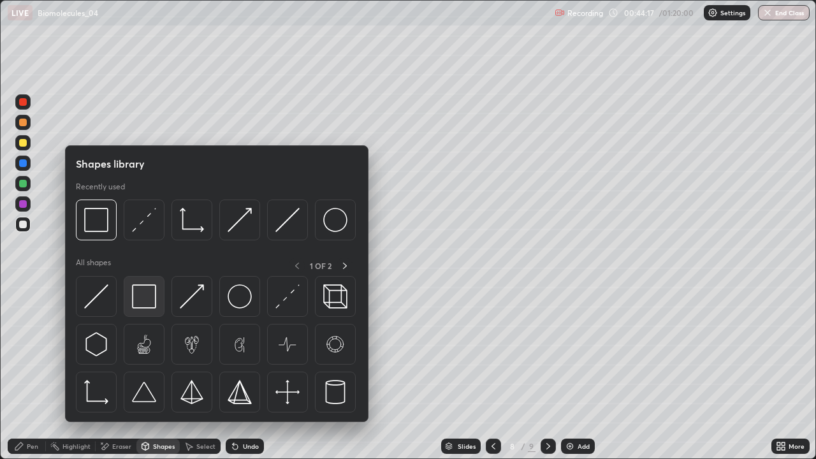
click at [138, 298] on img at bounding box center [144, 296] width 24 height 24
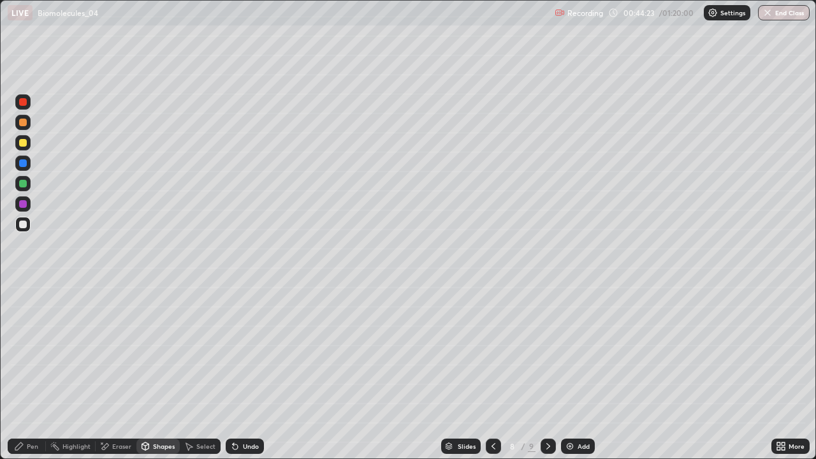
click at [246, 372] on div "Undo" at bounding box center [251, 446] width 16 height 6
click at [201, 372] on div "Select" at bounding box center [205, 446] width 19 height 6
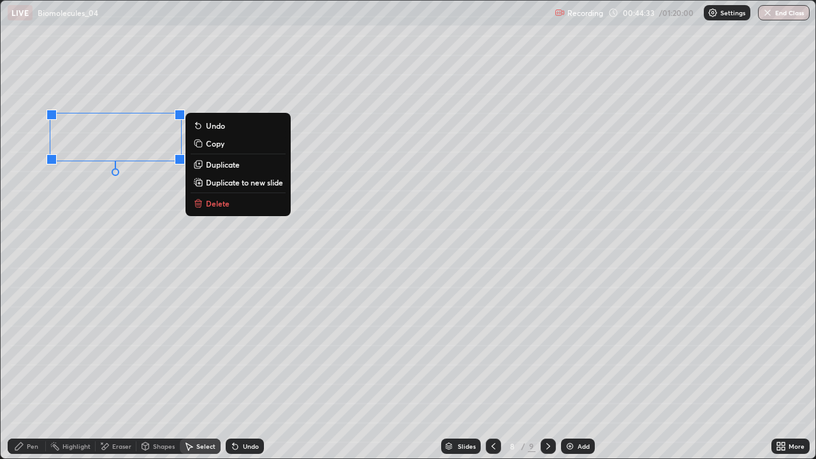
click at [72, 199] on div "0 ° Undo Copy Duplicate Duplicate to new slide Delete" at bounding box center [408, 230] width 814 height 458
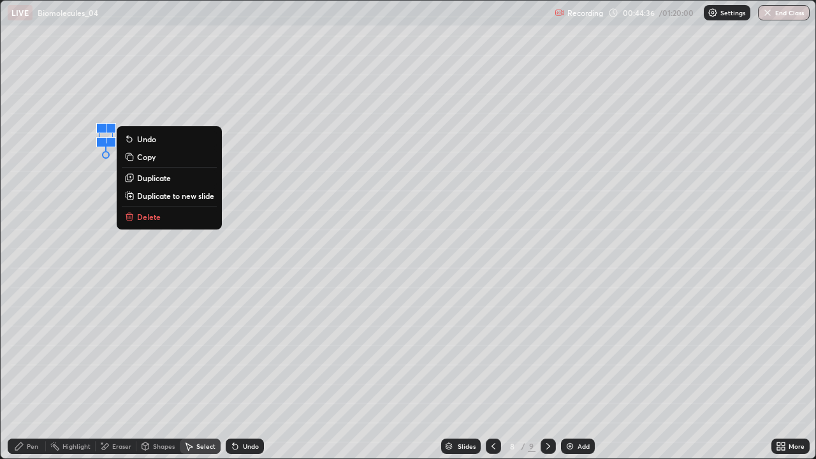
click at [66, 190] on div "0 ° Undo Copy Duplicate Duplicate to new slide Delete" at bounding box center [408, 230] width 814 height 458
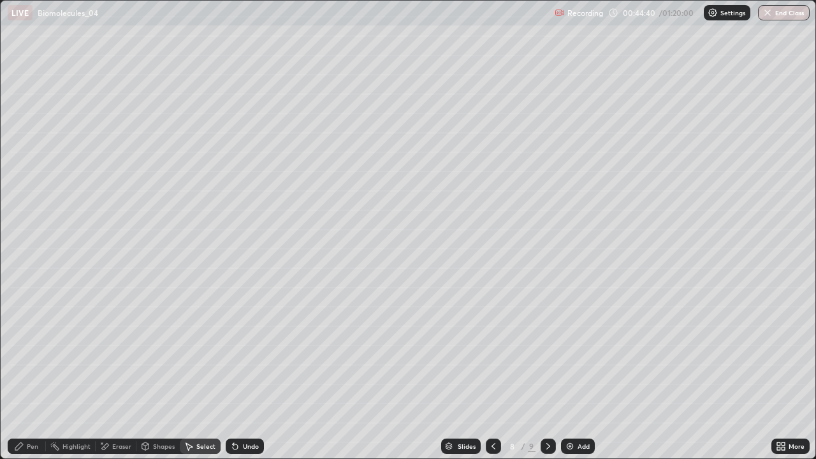
click at [150, 372] on div "Shapes" at bounding box center [157, 445] width 43 height 15
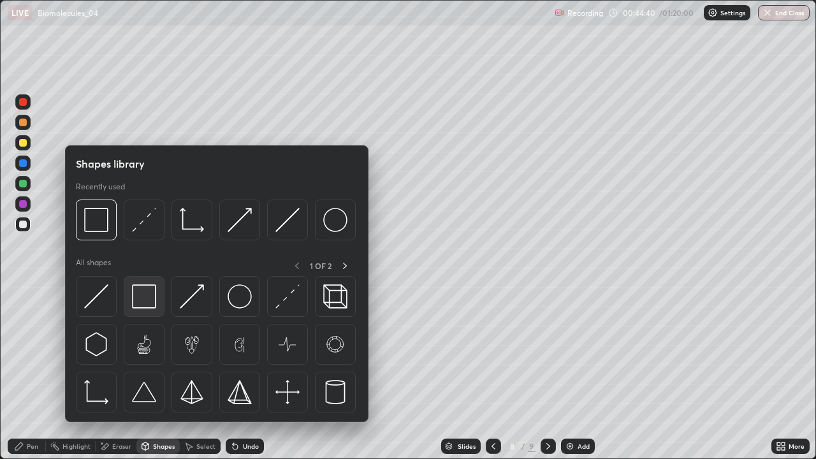
click at [140, 295] on img at bounding box center [144, 296] width 24 height 24
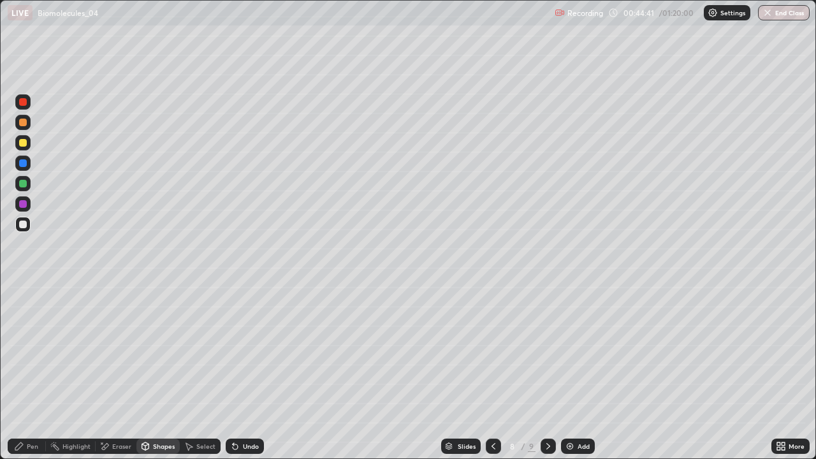
click at [24, 182] on div at bounding box center [23, 184] width 8 height 8
click at [19, 372] on icon at bounding box center [19, 446] width 10 height 10
click at [24, 229] on div at bounding box center [22, 224] width 15 height 15
click at [792, 372] on div "More" at bounding box center [796, 446] width 16 height 6
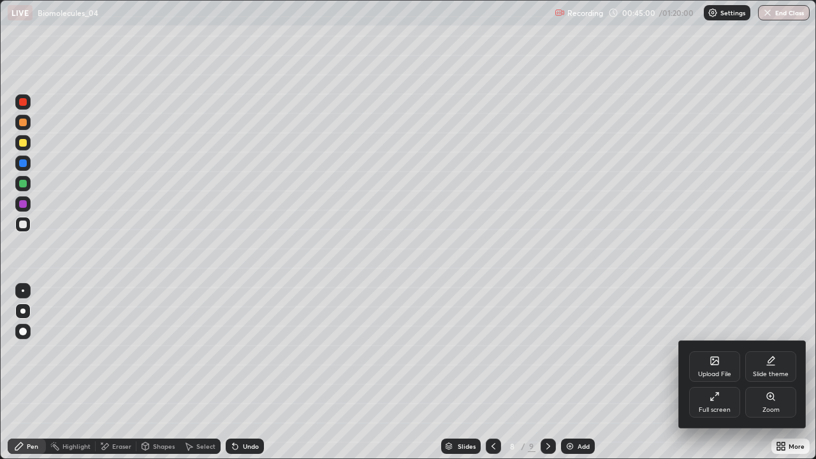
click at [716, 372] on div "Full screen" at bounding box center [714, 402] width 51 height 31
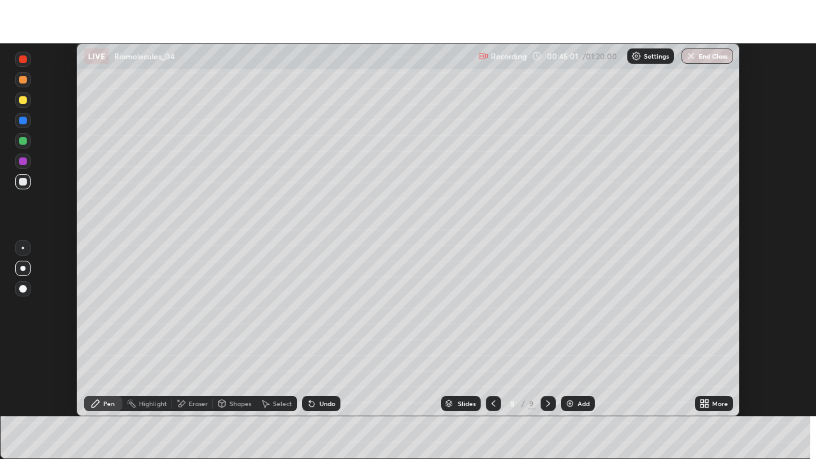
scroll to position [63354, 62911]
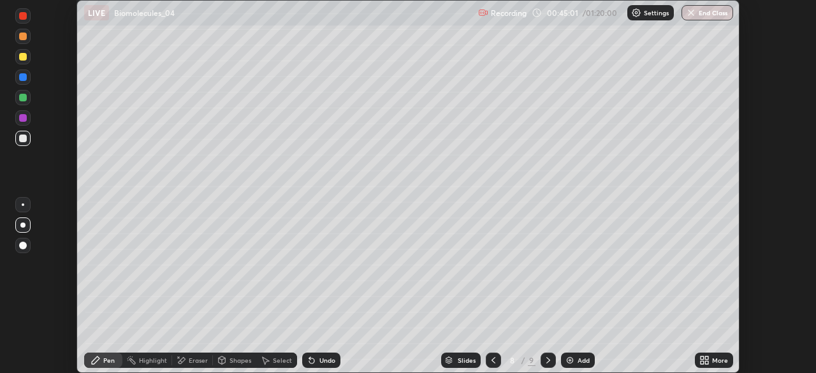
click at [706, 358] on icon at bounding box center [706, 357] width 3 height 3
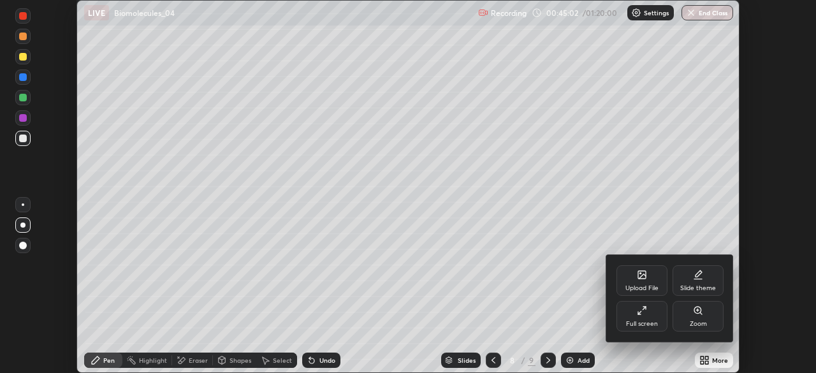
click at [640, 319] on div "Full screen" at bounding box center [641, 316] width 51 height 31
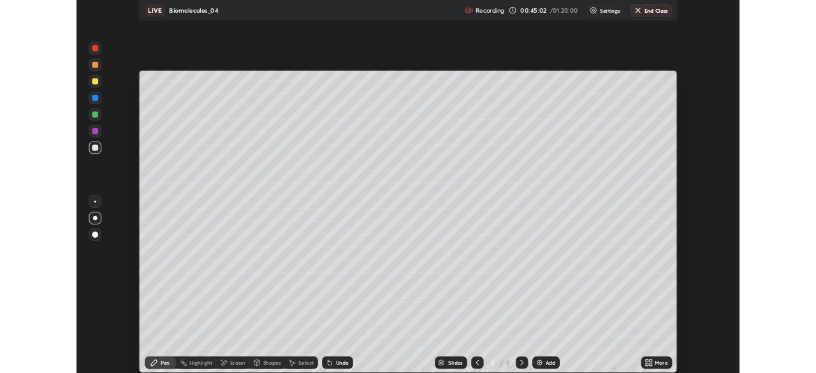
scroll to position [459, 816]
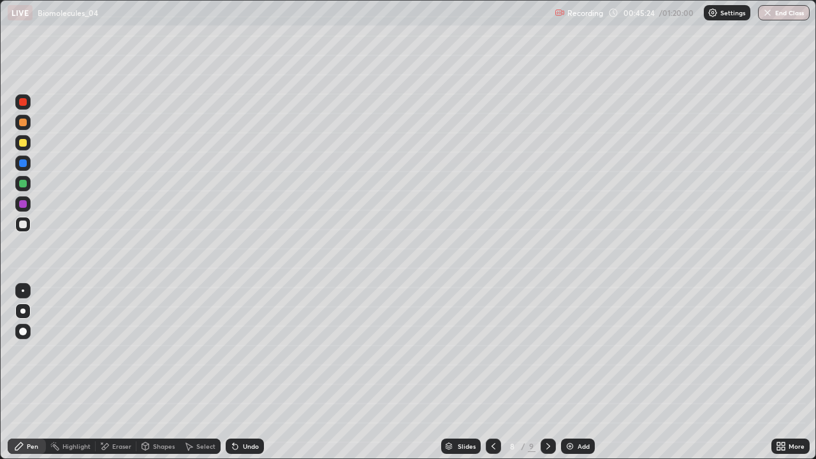
click at [29, 202] on div at bounding box center [22, 203] width 15 height 15
click at [157, 372] on div "Shapes" at bounding box center [164, 446] width 22 height 6
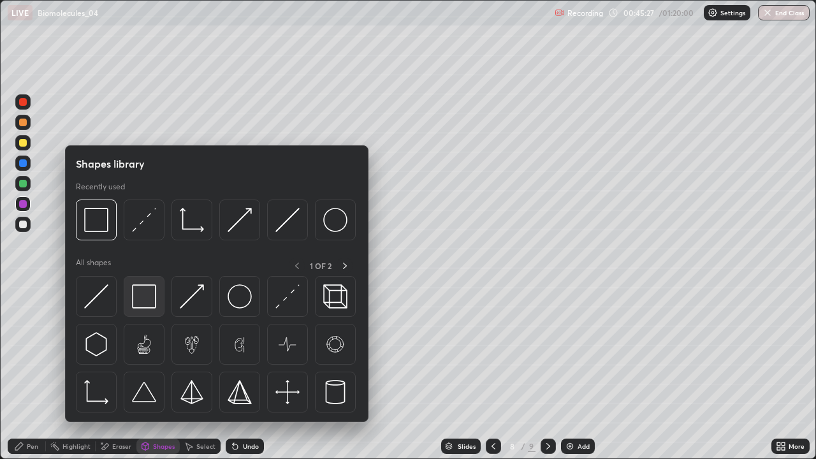
click at [157, 299] on div at bounding box center [144, 296] width 41 height 41
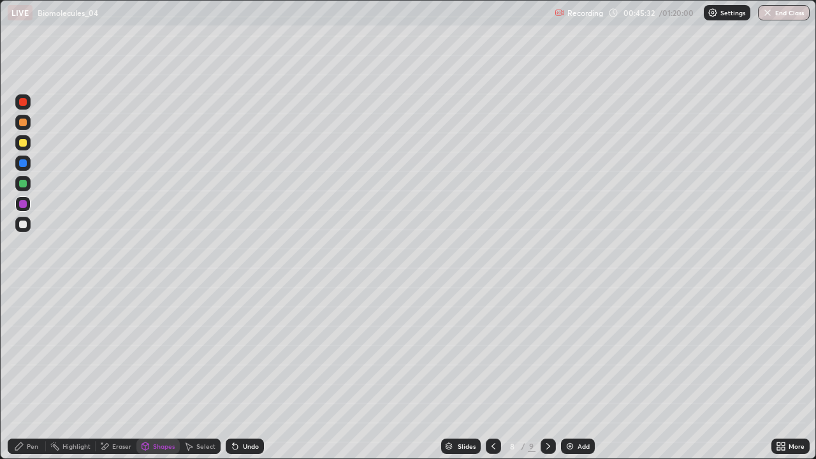
click at [240, 372] on div "Undo" at bounding box center [245, 445] width 38 height 15
click at [24, 372] on icon at bounding box center [19, 446] width 10 height 10
click at [29, 223] on div at bounding box center [22, 224] width 15 height 15
click at [579, 372] on div "Add" at bounding box center [583, 446] width 12 height 6
click at [25, 149] on div at bounding box center [22, 142] width 15 height 15
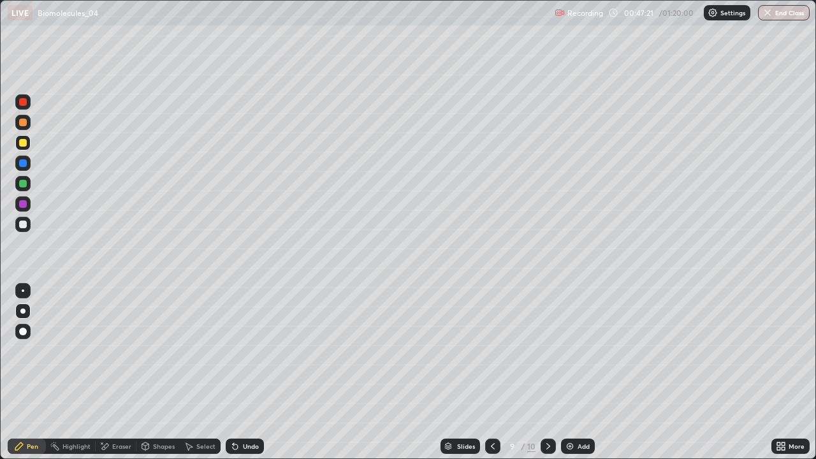
click at [24, 224] on div at bounding box center [23, 224] width 8 height 8
click at [25, 207] on div at bounding box center [22, 203] width 15 height 15
click at [22, 225] on div at bounding box center [23, 224] width 8 height 8
click at [24, 204] on div at bounding box center [23, 204] width 8 height 8
click at [491, 372] on icon at bounding box center [493, 446] width 10 height 10
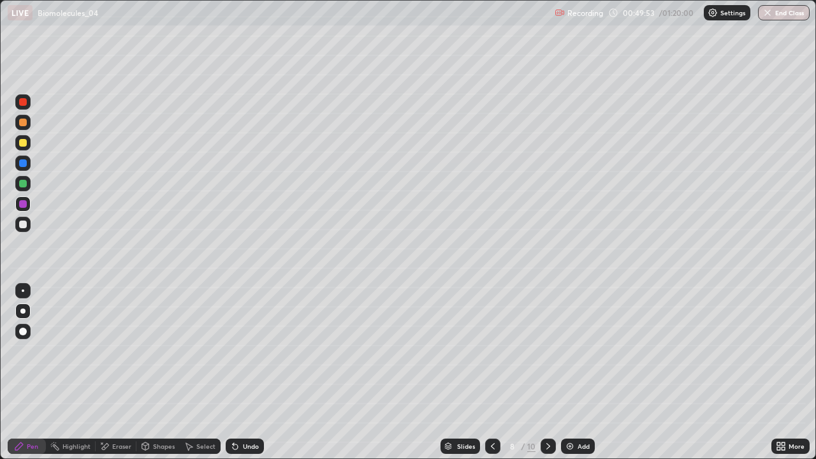
click at [546, 372] on icon at bounding box center [548, 446] width 10 height 10
click at [583, 372] on div "Add" at bounding box center [583, 446] width 12 height 6
click at [24, 127] on div at bounding box center [22, 122] width 15 height 15
click at [25, 142] on div at bounding box center [23, 143] width 8 height 8
click at [154, 372] on div "Shapes" at bounding box center [164, 446] width 22 height 6
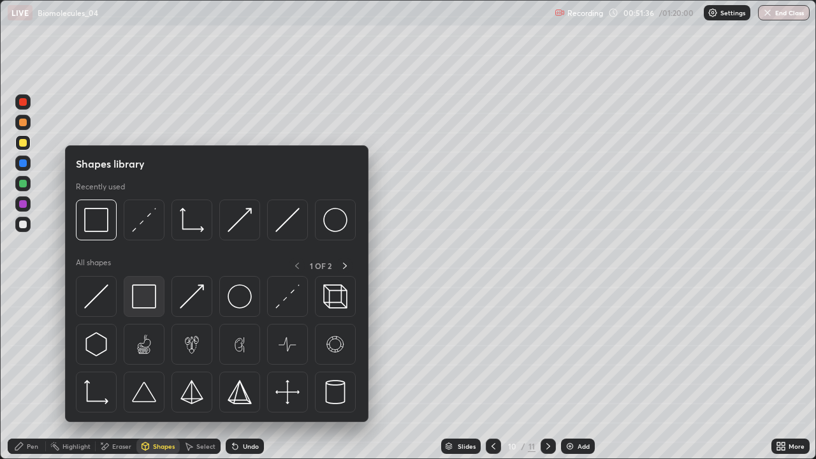
click at [140, 297] on img at bounding box center [144, 296] width 24 height 24
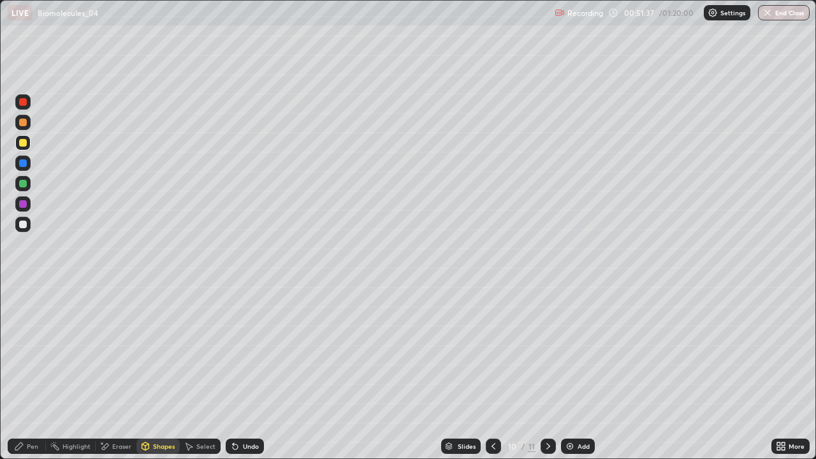
click at [28, 224] on div at bounding box center [22, 224] width 15 height 15
click at [24, 372] on icon at bounding box center [19, 446] width 10 height 10
click at [24, 143] on div at bounding box center [23, 143] width 8 height 8
click at [24, 331] on div at bounding box center [23, 332] width 8 height 8
click at [22, 226] on div at bounding box center [23, 224] width 8 height 8
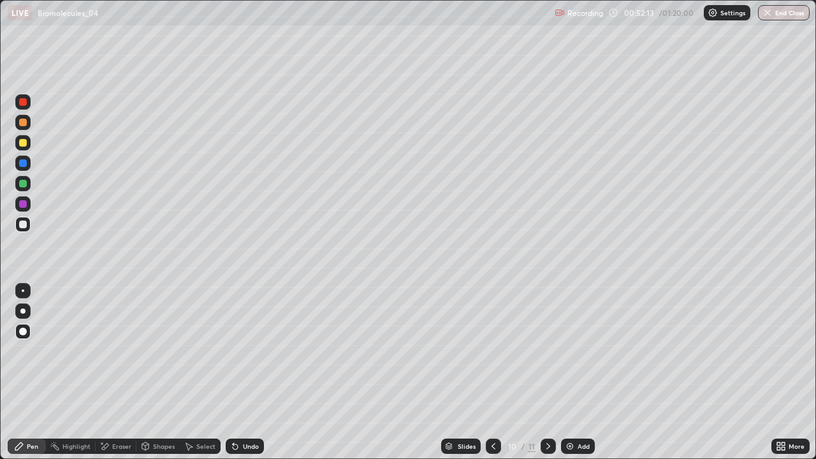
click at [23, 311] on div at bounding box center [22, 310] width 5 height 5
click at [22, 165] on div at bounding box center [23, 163] width 8 height 8
click at [23, 123] on div at bounding box center [23, 123] width 8 height 8
click at [24, 224] on div at bounding box center [23, 224] width 8 height 8
click at [24, 183] on div at bounding box center [23, 184] width 8 height 8
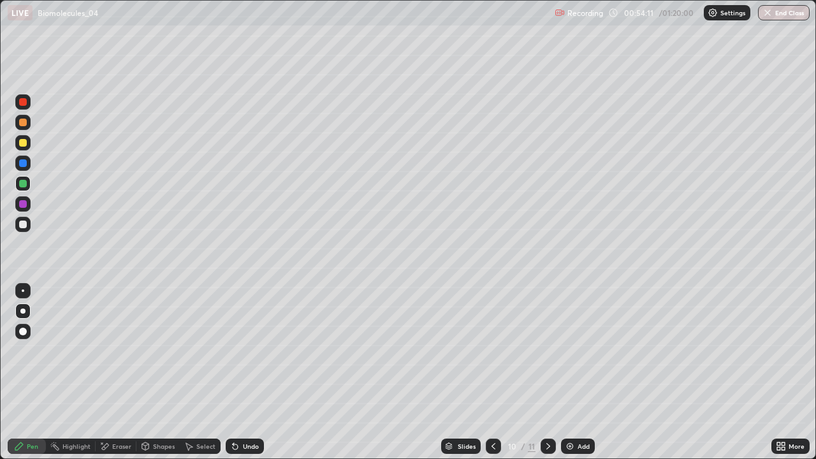
click at [21, 204] on div at bounding box center [23, 204] width 8 height 8
click at [25, 143] on div at bounding box center [23, 143] width 8 height 8
click at [240, 372] on div "Undo" at bounding box center [245, 445] width 38 height 15
click at [26, 180] on div at bounding box center [22, 183] width 15 height 15
click at [24, 143] on div at bounding box center [23, 143] width 8 height 8
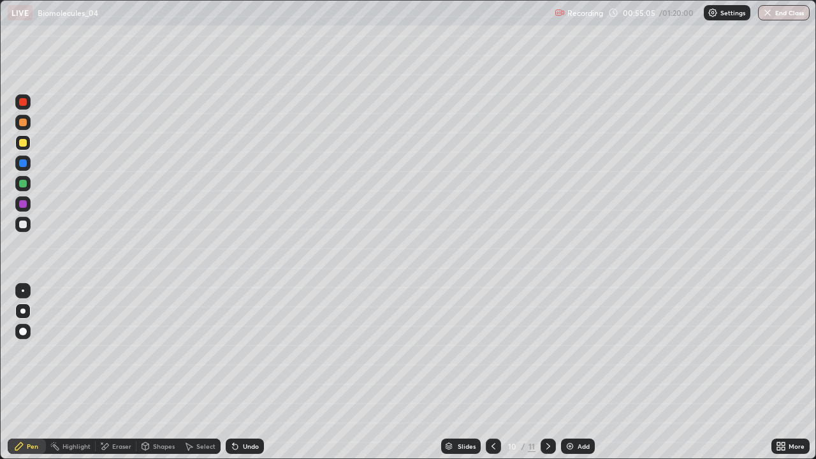
click at [25, 186] on div at bounding box center [23, 184] width 8 height 8
click at [21, 224] on div at bounding box center [23, 224] width 8 height 8
click at [19, 101] on div at bounding box center [23, 102] width 8 height 8
click at [569, 372] on img at bounding box center [570, 446] width 10 height 10
click at [25, 226] on div at bounding box center [23, 224] width 8 height 8
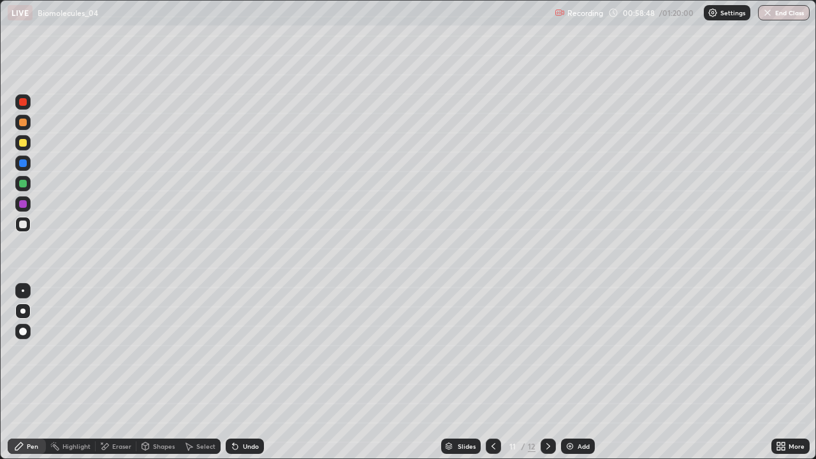
click at [24, 145] on div at bounding box center [23, 143] width 8 height 8
click at [152, 372] on div "Shapes" at bounding box center [157, 445] width 43 height 15
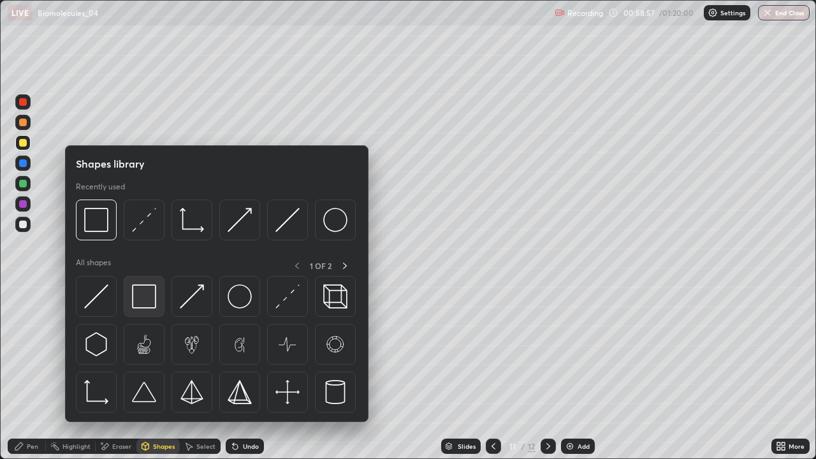
click at [131, 299] on div at bounding box center [144, 296] width 41 height 41
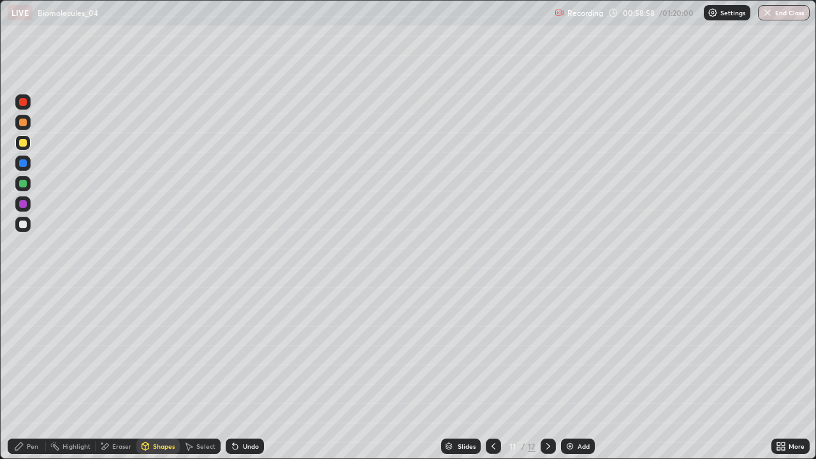
click at [25, 226] on div at bounding box center [23, 224] width 8 height 8
click at [29, 186] on div at bounding box center [22, 183] width 15 height 15
click at [35, 372] on div "Pen" at bounding box center [27, 445] width 38 height 15
click at [24, 226] on div at bounding box center [23, 224] width 8 height 8
click at [119, 372] on div "Eraser" at bounding box center [121, 446] width 19 height 6
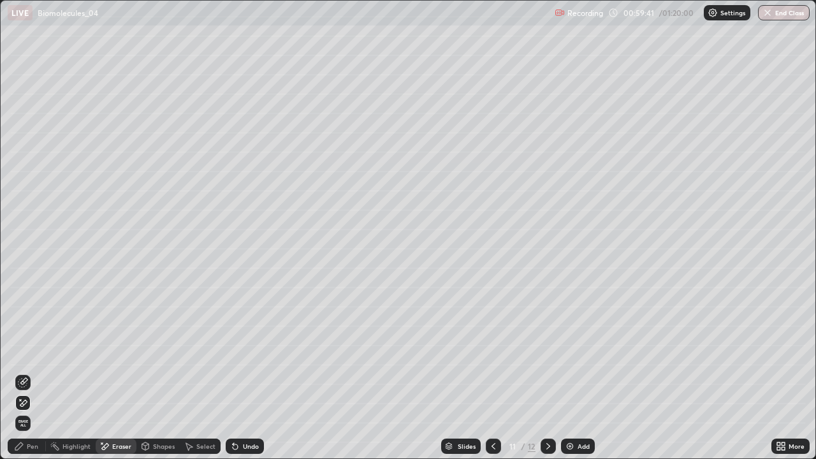
click at [24, 372] on div "Pen" at bounding box center [27, 445] width 38 height 15
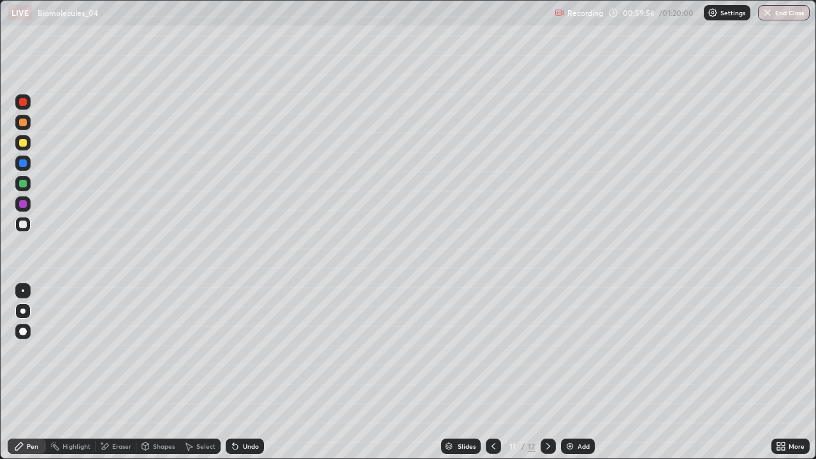
click at [29, 206] on div at bounding box center [22, 203] width 15 height 15
click at [27, 224] on div at bounding box center [22, 224] width 15 height 15
click at [25, 186] on div at bounding box center [23, 184] width 8 height 8
click at [24, 145] on div at bounding box center [23, 143] width 8 height 8
click at [26, 185] on div at bounding box center [23, 184] width 8 height 8
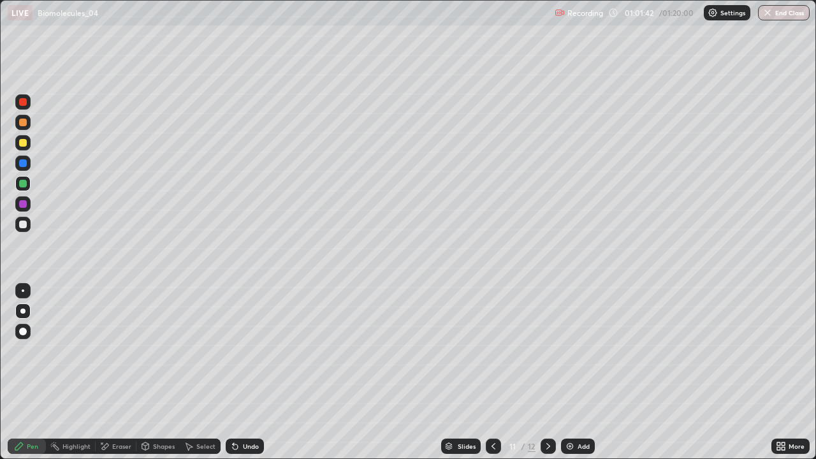
click at [27, 202] on div at bounding box center [22, 203] width 15 height 15
click at [25, 227] on div at bounding box center [23, 224] width 8 height 8
click at [112, 372] on div "Eraser" at bounding box center [116, 445] width 41 height 15
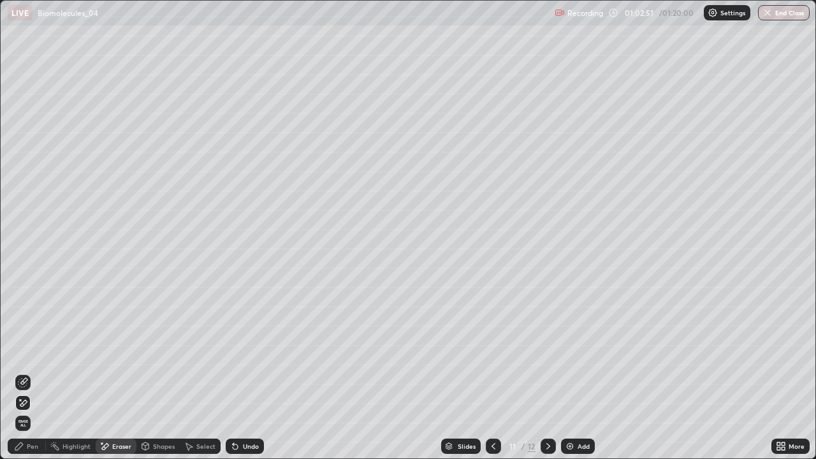
click at [27, 372] on div "Pen" at bounding box center [32, 446] width 11 height 6
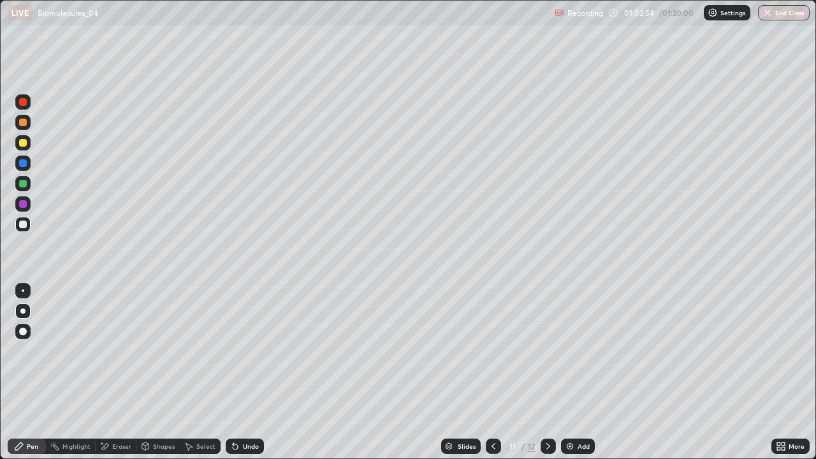
click at [25, 186] on div at bounding box center [23, 184] width 8 height 8
click at [28, 103] on div at bounding box center [22, 101] width 15 height 15
click at [584, 372] on div "Add" at bounding box center [583, 446] width 12 height 6
click at [26, 227] on div at bounding box center [22, 224] width 15 height 15
click at [203, 372] on div "Select" at bounding box center [205, 446] width 19 height 6
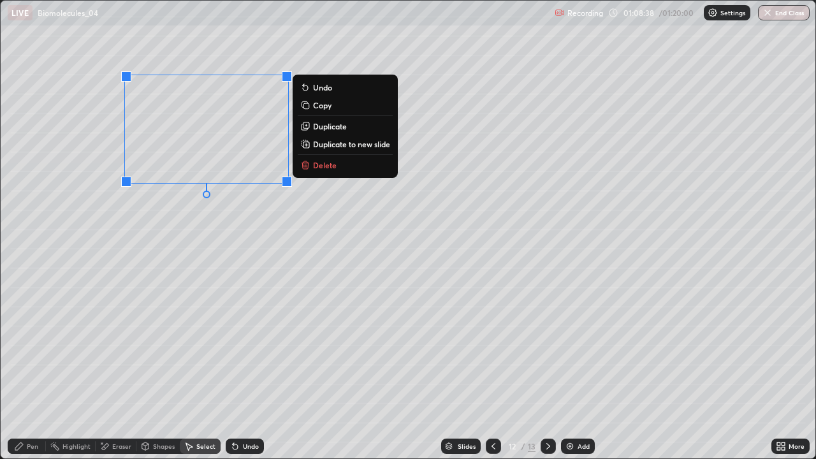
click at [314, 106] on p "Copy" at bounding box center [322, 105] width 18 height 10
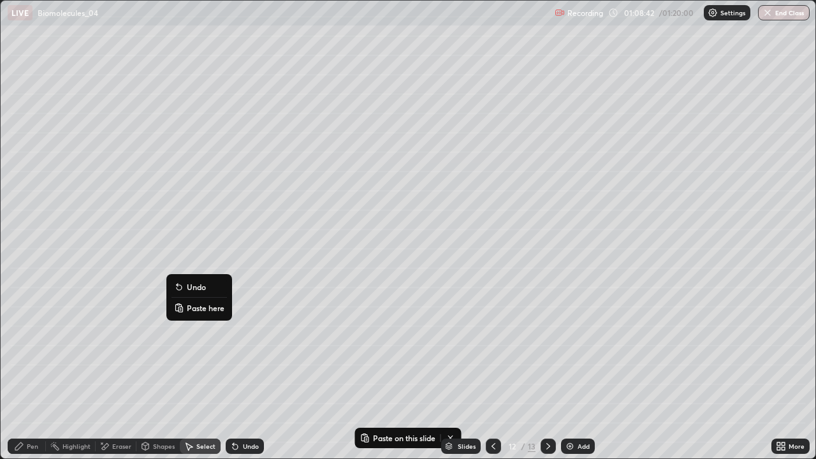
click at [199, 307] on p "Paste here" at bounding box center [206, 308] width 38 height 10
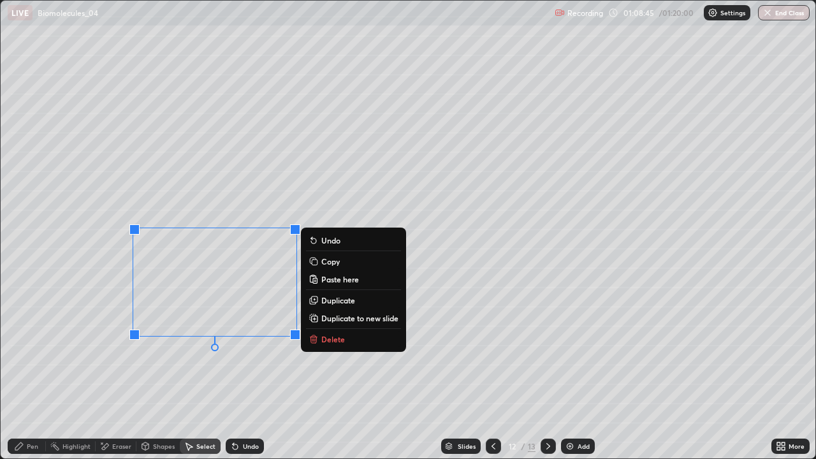
click at [92, 331] on div "0 ° Undo Copy Paste here Duplicate Duplicate to new slide Delete" at bounding box center [408, 230] width 814 height 458
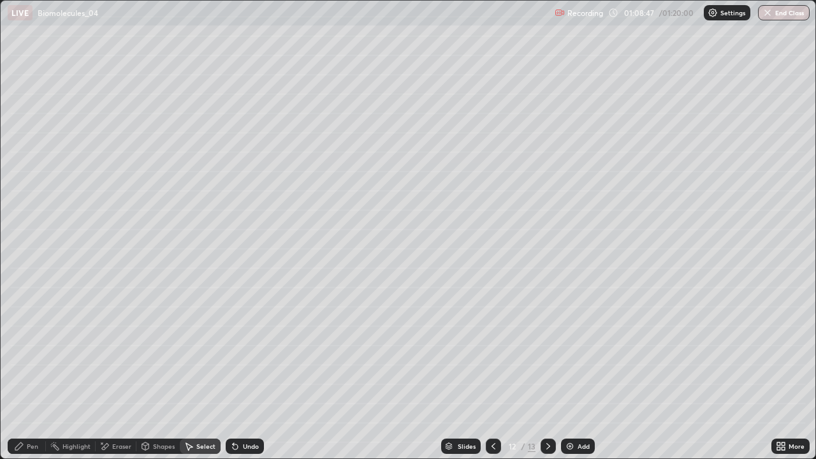
click at [32, 372] on div "Pen" at bounding box center [32, 446] width 11 height 6
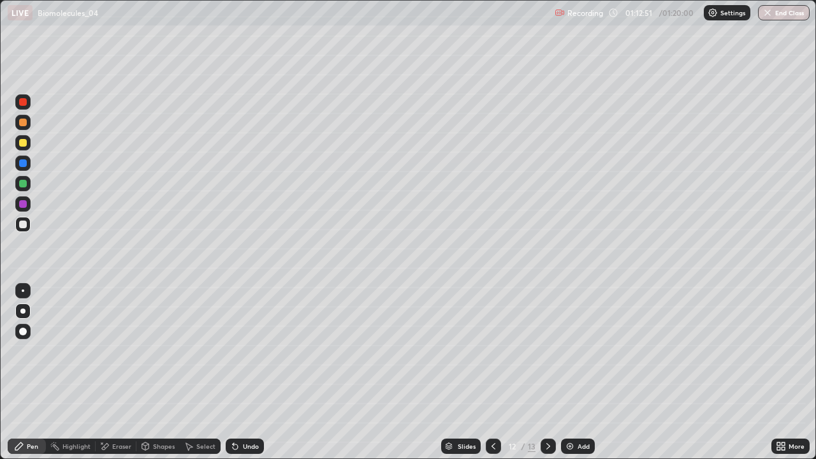
click at [494, 372] on div at bounding box center [493, 445] width 15 height 25
click at [492, 372] on icon at bounding box center [493, 446] width 10 height 10
click at [540, 372] on div at bounding box center [547, 445] width 15 height 15
click at [571, 372] on div "Add" at bounding box center [578, 445] width 34 height 15
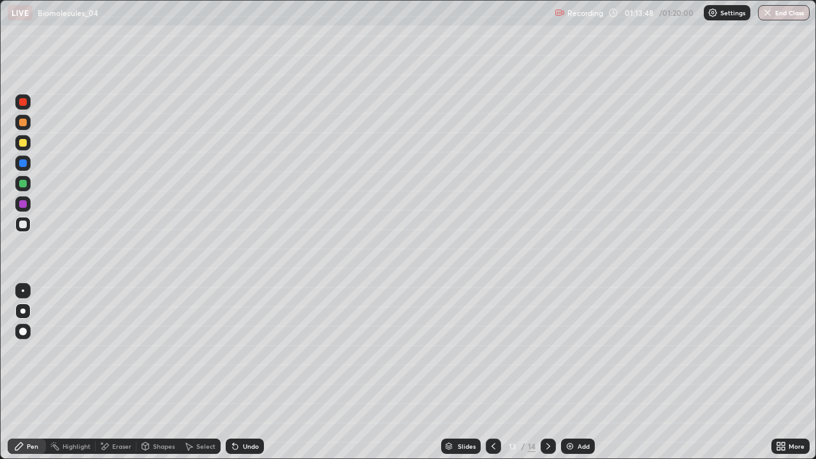
click at [778, 372] on icon at bounding box center [778, 443] width 3 height 3
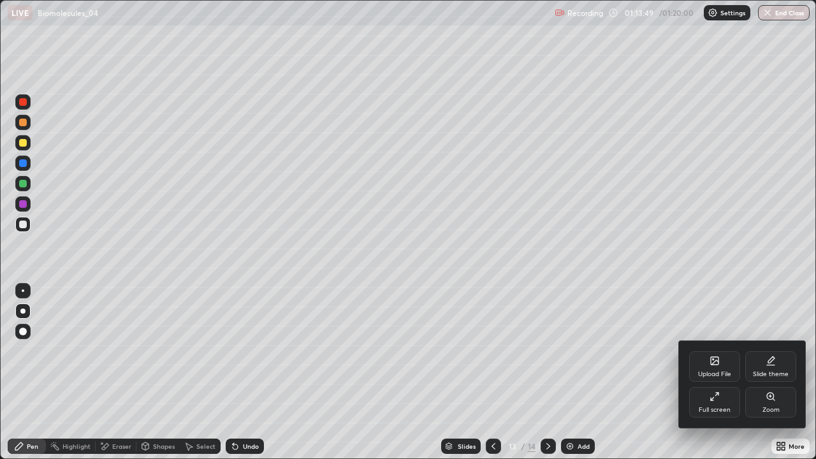
click at [705, 372] on div "Full screen" at bounding box center [714, 402] width 51 height 31
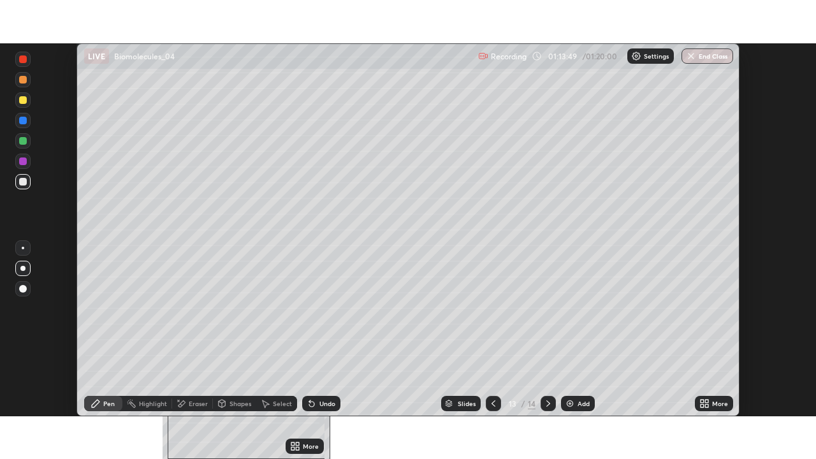
scroll to position [63354, 62911]
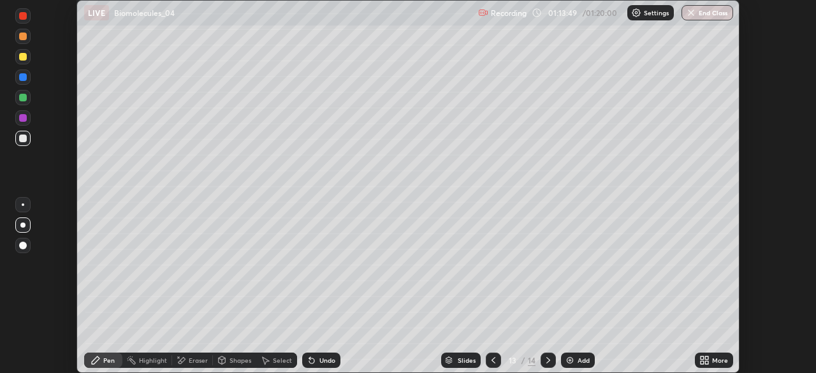
click at [706, 358] on icon at bounding box center [706, 357] width 3 height 3
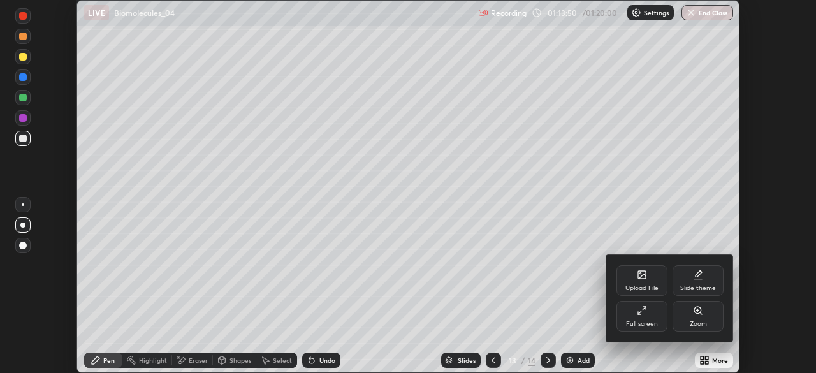
click at [631, 310] on div "Full screen" at bounding box center [641, 316] width 51 height 31
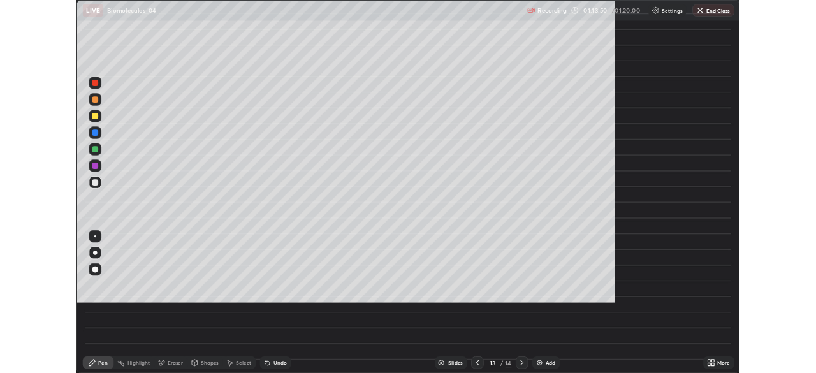
scroll to position [459, 816]
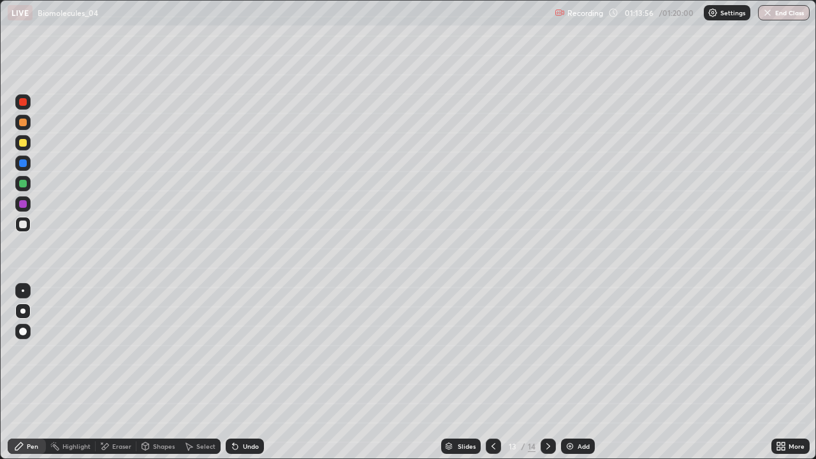
click at [25, 142] on div at bounding box center [23, 143] width 8 height 8
click at [25, 221] on div at bounding box center [23, 224] width 8 height 8
click at [26, 143] on div at bounding box center [23, 143] width 8 height 8
click at [21, 223] on div at bounding box center [23, 224] width 8 height 8
click at [22, 184] on div at bounding box center [23, 184] width 8 height 8
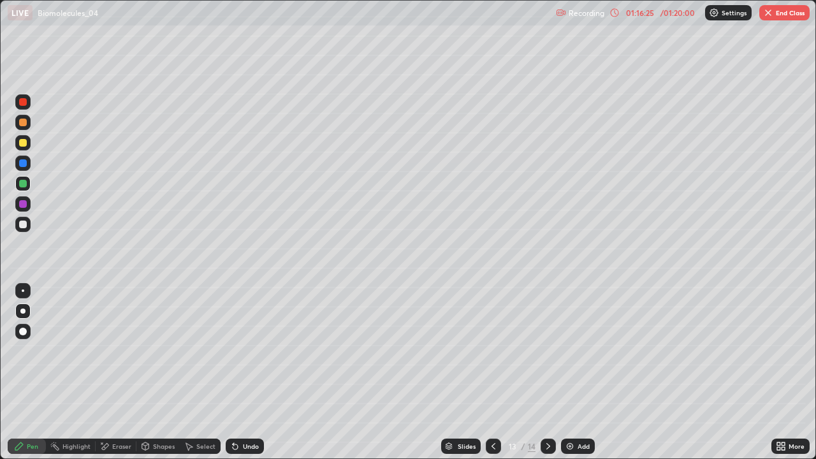
click at [0, 308] on div "Setting up your live class" at bounding box center [408, 229] width 816 height 459
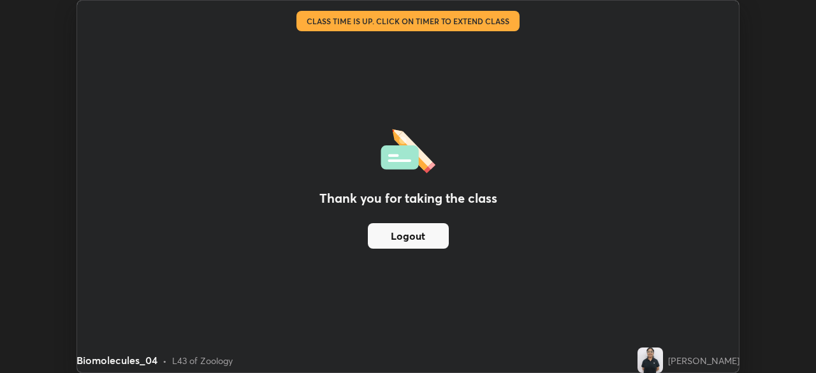
scroll to position [63354, 62911]
